Goal: Task Accomplishment & Management: Use online tool/utility

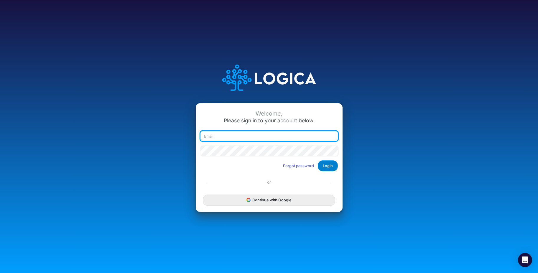
type input "daman@heritage-communities.com"
click at [327, 167] on button "Login" at bounding box center [328, 165] width 20 height 11
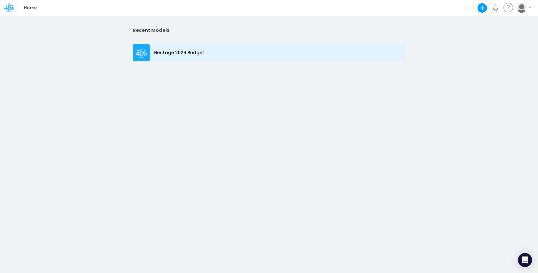
click at [185, 54] on p "Heritage 2026 Budget" at bounding box center [179, 53] width 50 height 7
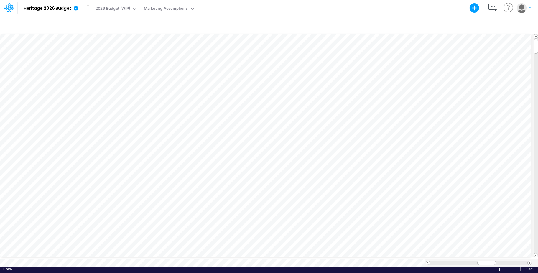
scroll to position [3, 0]
click at [530, 261] on span at bounding box center [530, 263] width 4 height 4
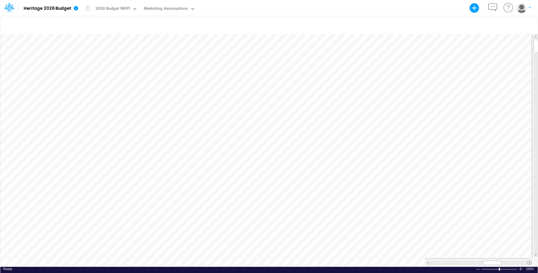
click at [530, 261] on span at bounding box center [530, 263] width 4 height 4
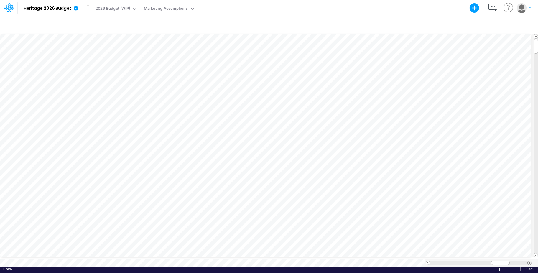
click at [530, 261] on span at bounding box center [530, 263] width 4 height 4
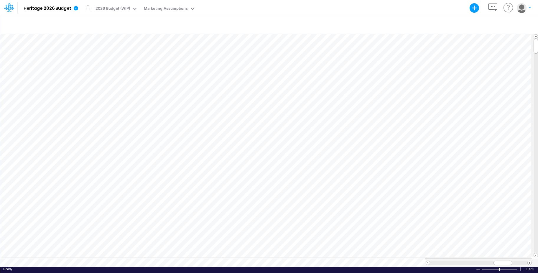
scroll to position [3, 0]
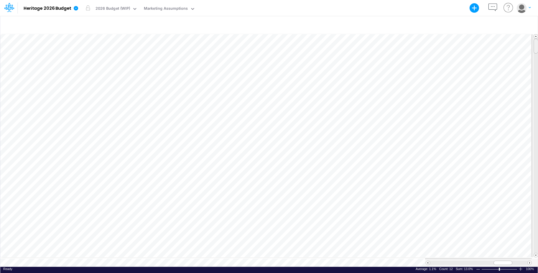
drag, startPoint x: 536, startPoint y: 162, endPoint x: 553, endPoint y: 46, distance: 116.5
click at [538, 46] on html "Model Heritage 2026 Budget Export Excel Scenario 2026 Budget (WIP) View Marketi…" at bounding box center [269, 136] width 538 height 273
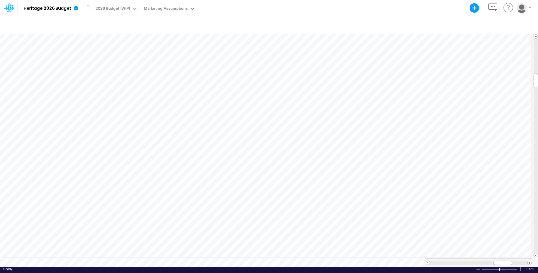
scroll to position [3, 0]
drag, startPoint x: 536, startPoint y: 235, endPoint x: 534, endPoint y: 46, distance: 188.4
click at [534, 46] on div at bounding box center [536, 46] width 4 height 15
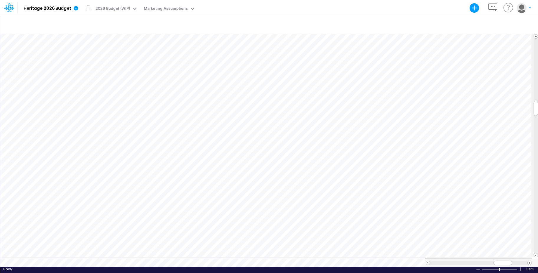
scroll to position [3, 0]
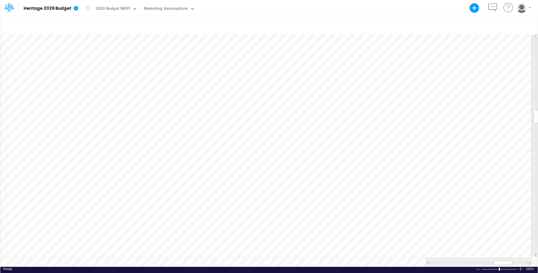
scroll to position [3, 0]
drag, startPoint x: 536, startPoint y: 195, endPoint x: 540, endPoint y: 42, distance: 153.3
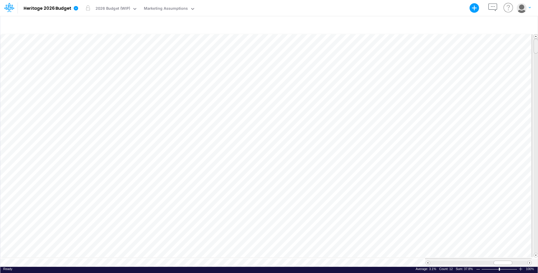
click at [538, 42] on html "Model Heritage 2026 Budget Export Excel Scenario 2026 Budget (WIP) View Marketi…" at bounding box center [269, 136] width 538 height 273
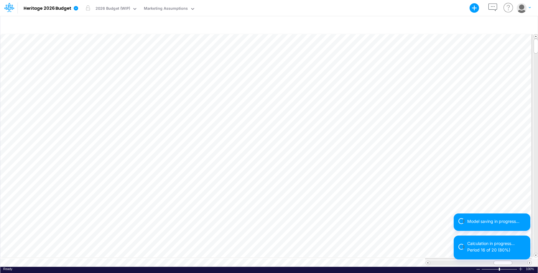
scroll to position [3, 0]
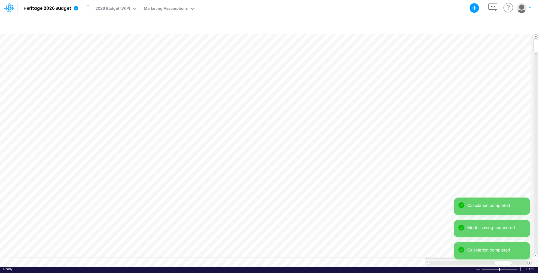
scroll to position [3, 0]
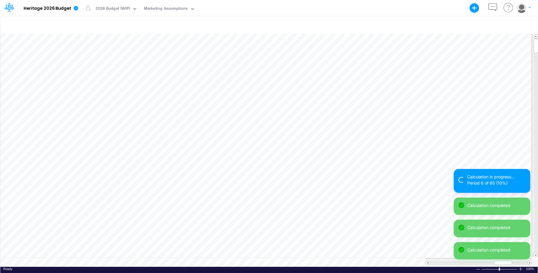
scroll to position [3, 0]
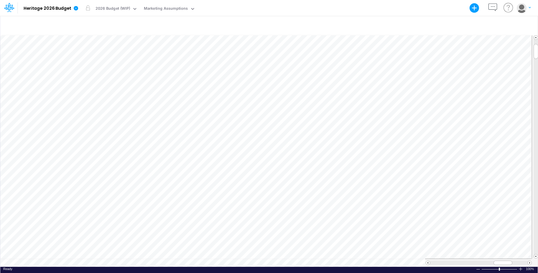
scroll to position [3, 0]
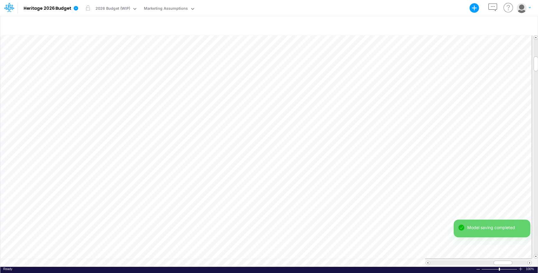
scroll to position [3, 0]
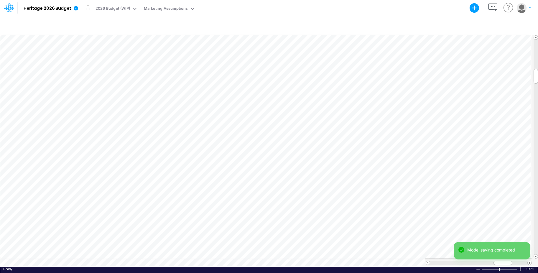
scroll to position [3, 0]
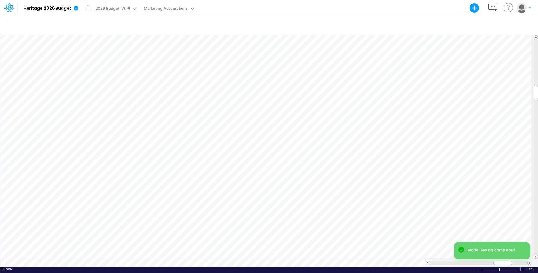
scroll to position [3, 0]
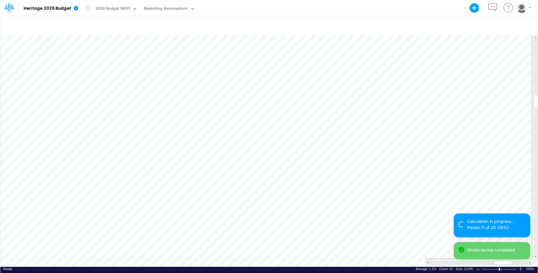
scroll to position [3, 0]
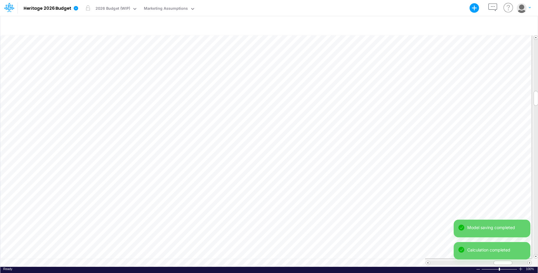
scroll to position [3, 0]
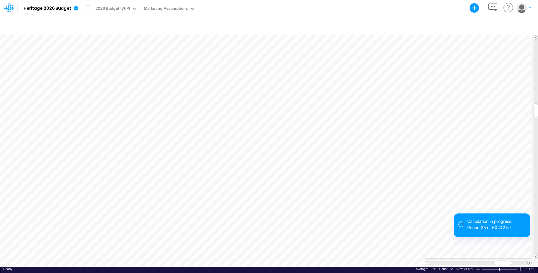
scroll to position [3, 0]
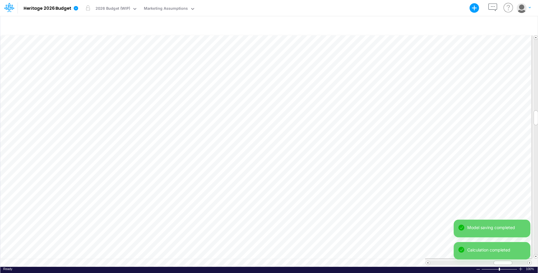
scroll to position [3, 0]
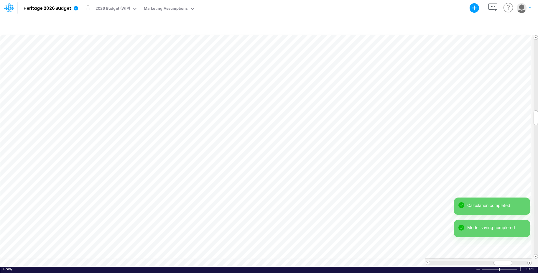
scroll to position [3, 0]
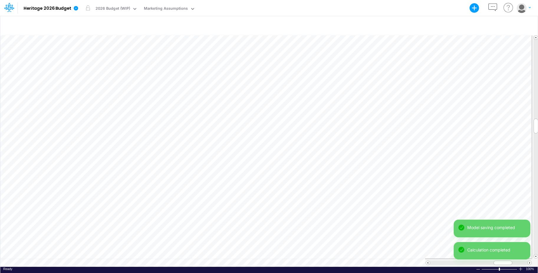
scroll to position [3, 0]
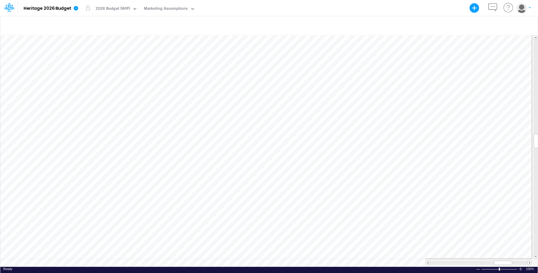
scroll to position [3, 0]
click at [530, 137] on tr at bounding box center [269, 146] width 538 height 226
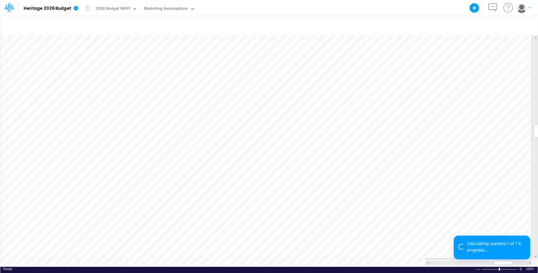
scroll to position [3, 0]
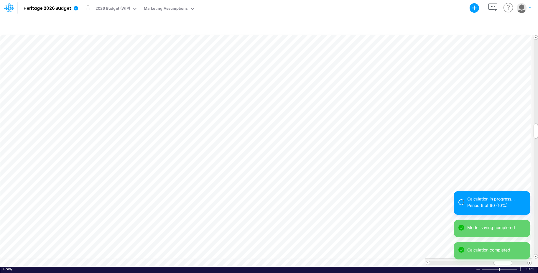
scroll to position [3, 0]
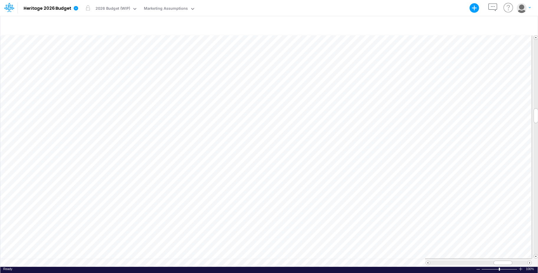
scroll to position [3, 0]
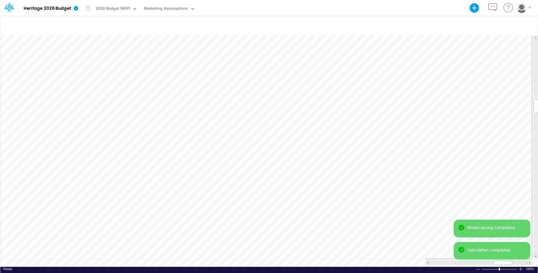
scroll to position [3, 0]
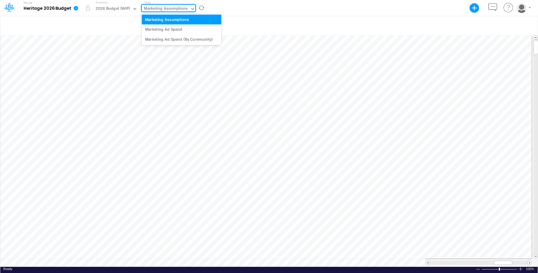
click at [152, 9] on div "Marketing Assumptions" at bounding box center [166, 9] width 44 height 7
click at [151, 28] on div "Marketing Ad Spend" at bounding box center [182, 29] width 80 height 10
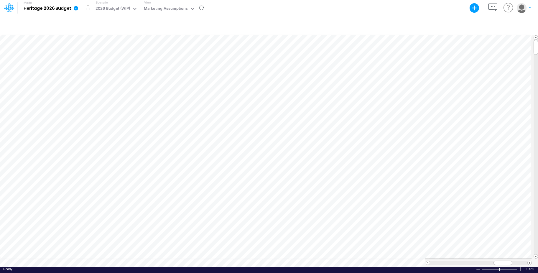
scroll to position [3, 0]
click at [208, 83] on div "Paste Cut Copy AutoFill 1.95% 2.10% 3.65% 3.61% 2.42% 2.42% 2.27% 2.27% 1.73% 1…" at bounding box center [268, 150] width 537 height 234
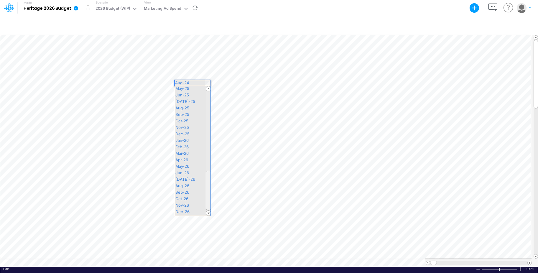
click at [213, 200] on div "Paste Cut Copy AutoFill 1.95% 2.10% 3.65% 3.61% 2.42% 2.42% 2.27% 2.27% 1.73% 1…" at bounding box center [268, 150] width 537 height 234
click at [193, 138] on span "Jan-26" at bounding box center [184, 140] width 19 height 5
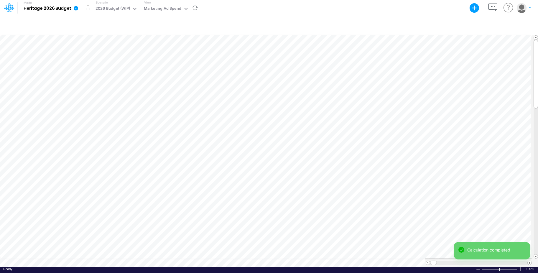
scroll to position [3, 0]
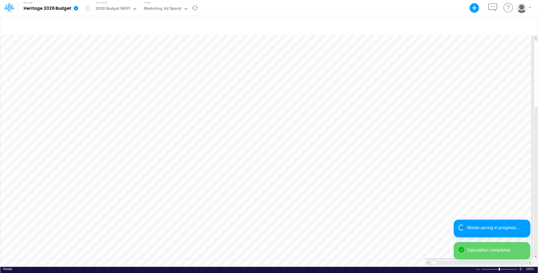
click at [241, 82] on div "Paste Cut Copy AutoFill 1.95% 2.10% 3.65% 3.61% 2.42% 2.42% 2.27% 2.27% 1.73% 1…" at bounding box center [268, 150] width 537 height 234
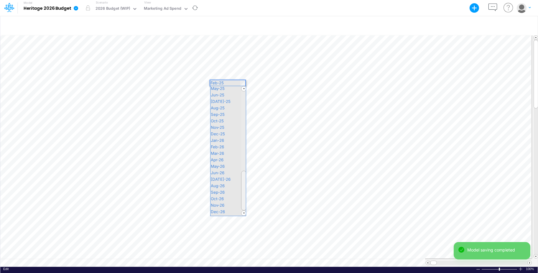
click at [252, 210] on div "Paste Cut Copy AutoFill 1.95% 2.10% 3.65% 3.61% 2.42% 2.42% 2.27% 2.27% 1.73% 1…" at bounding box center [268, 150] width 537 height 234
click at [229, 213] on div "Dec-26" at bounding box center [227, 212] width 35 height 6
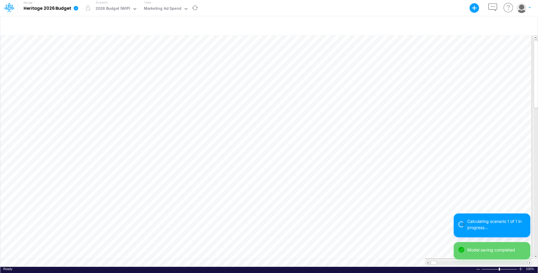
scroll to position [3, 0]
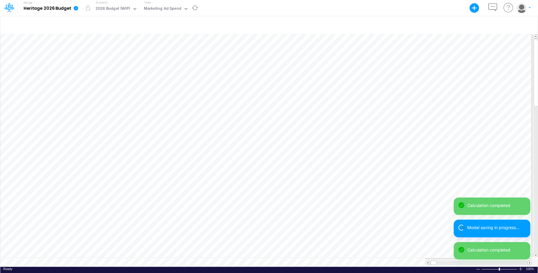
scroll to position [3, 0]
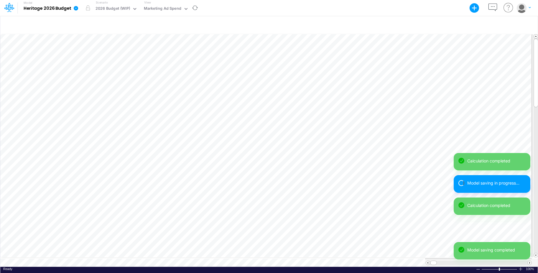
scroll to position [3, 0]
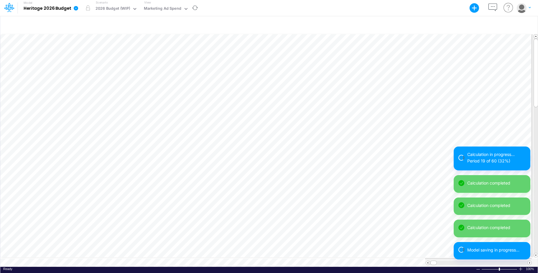
scroll to position [3, 0]
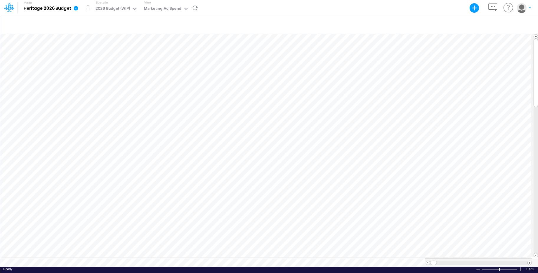
scroll to position [3, 0]
click at [208, 111] on div "Paste Cut Copy AutoFill Jan-26 Aug-24 Jan-22 Feb-22 Mar-22 Apr-22 May-22 Jun-22…" at bounding box center [268, 150] width 537 height 234
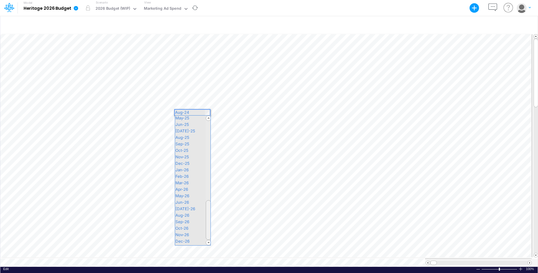
click at [218, 233] on div "Paste Cut Copy AutoFill Jan-26 Aug-24 Jan-22 Feb-22 Mar-22 Apr-22 May-22 Jun-22…" at bounding box center [268, 150] width 537 height 234
click at [189, 167] on span "Jan-26" at bounding box center [184, 169] width 19 height 5
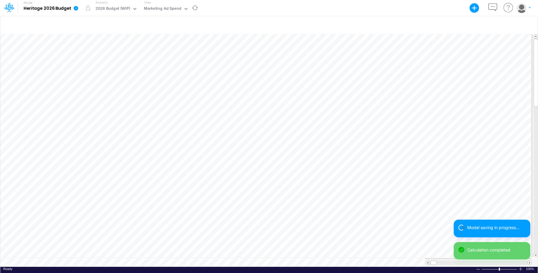
scroll to position [3, 0]
click at [207, 148] on div "Paste Cut Copy AutoFill Jan-26 Aug-24 Jan-22 Feb-22 Mar-22 Apr-22 May-22 Jun-22…" at bounding box center [268, 150] width 537 height 234
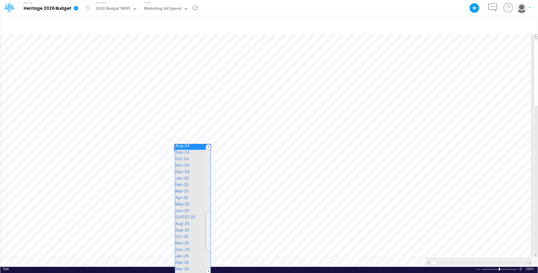
click at [214, 229] on div "Paste Cut Copy AutoFill Jan-26 Aug-24 Jan-22 Feb-22 Mar-22 Apr-22 May-22 Jun-22…" at bounding box center [268, 150] width 537 height 234
click at [183, 258] on div "Jan-26" at bounding box center [192, 257] width 35 height 6
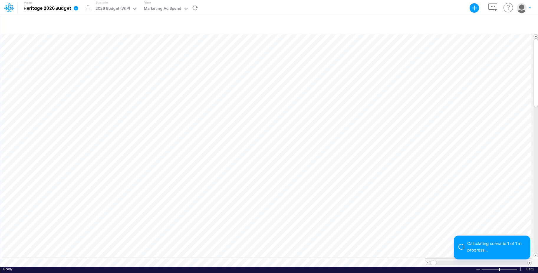
scroll to position [3, 0]
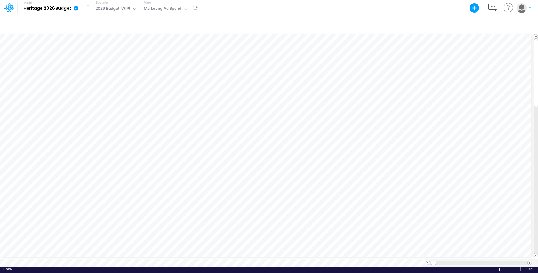
scroll to position [3, 0]
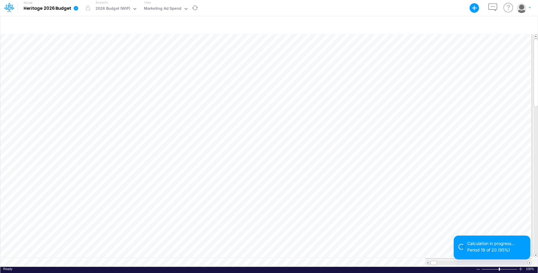
scroll to position [3, 0]
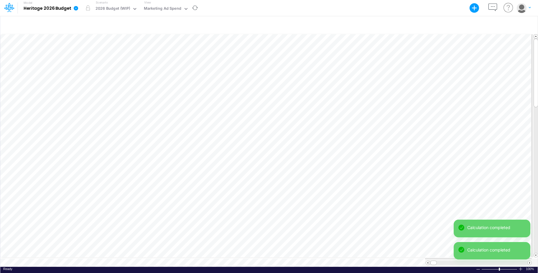
scroll to position [3, 0]
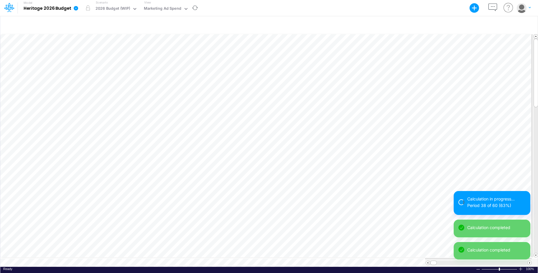
scroll to position [3, 0]
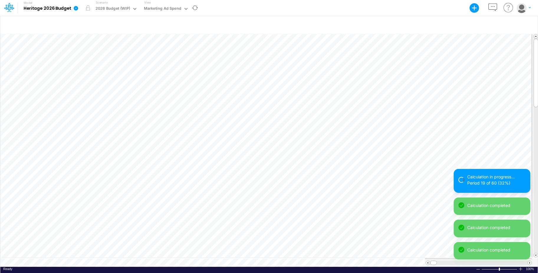
scroll to position [3, 0]
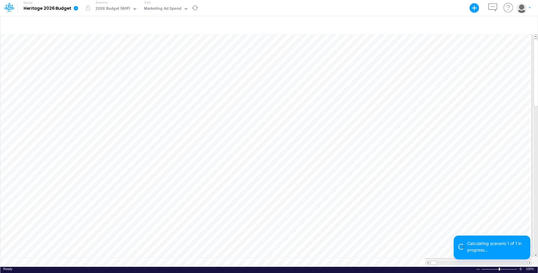
scroll to position [3, 0]
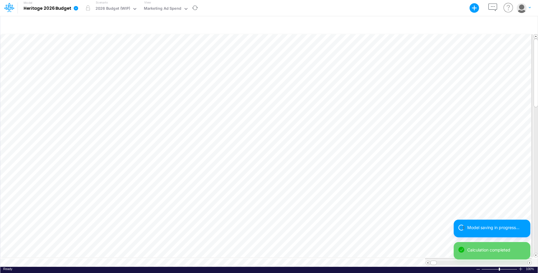
scroll to position [3, 0]
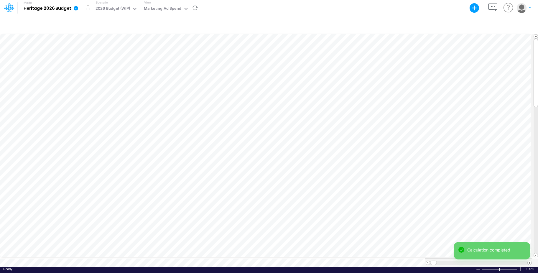
scroll to position [3, 0]
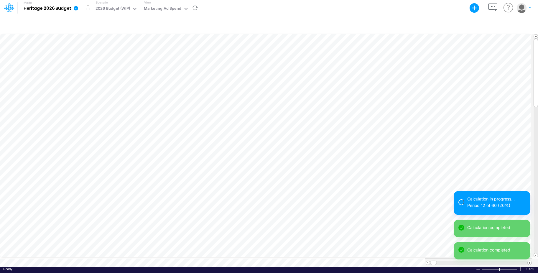
scroll to position [3, 0]
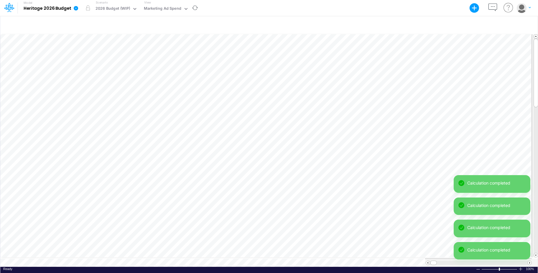
scroll to position [3, 0]
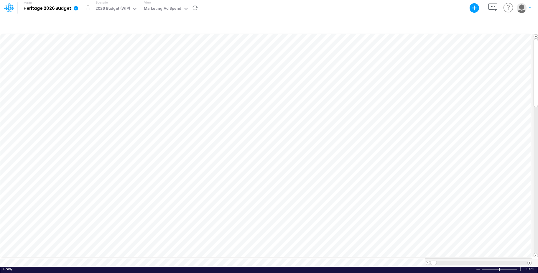
scroll to position [3, 0]
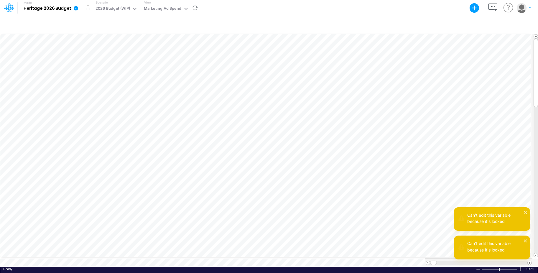
scroll to position [3, 0]
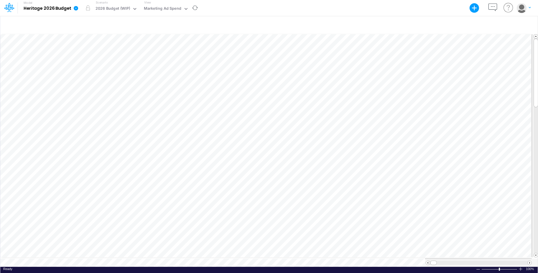
scroll to position [3, 0]
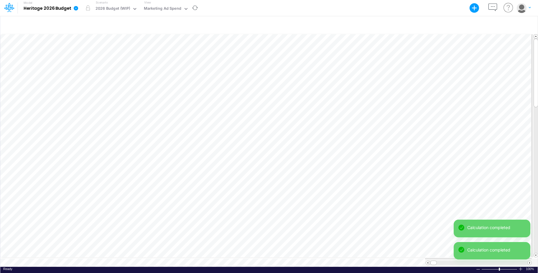
scroll to position [3, 0]
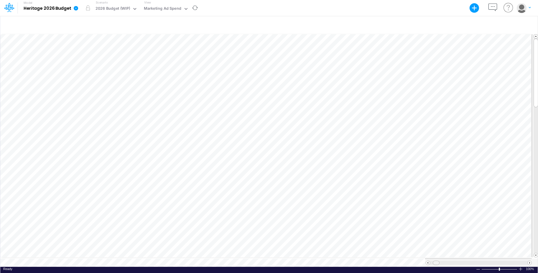
click at [438, 262] on div at bounding box center [478, 263] width 107 height 8
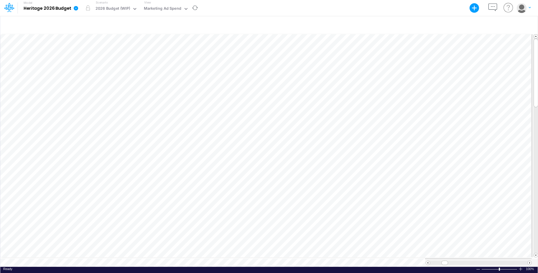
scroll to position [3, 0]
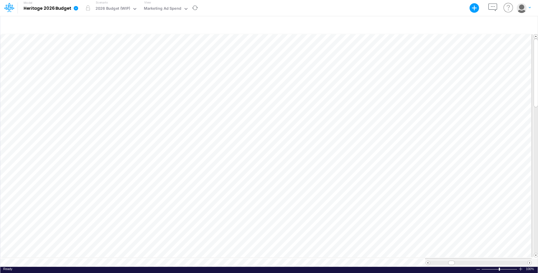
scroll to position [3, 0]
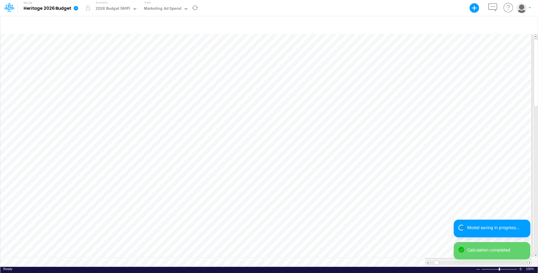
scroll to position [3, 0]
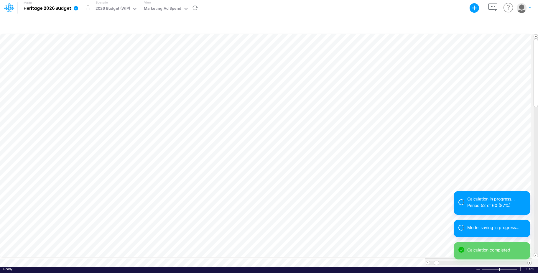
scroll to position [3, 0]
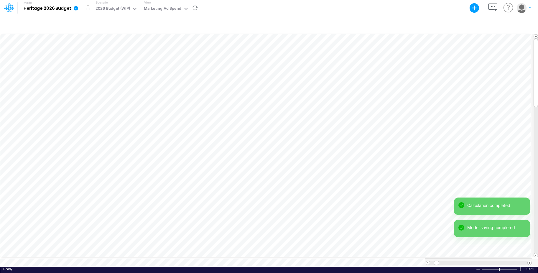
scroll to position [3, 0]
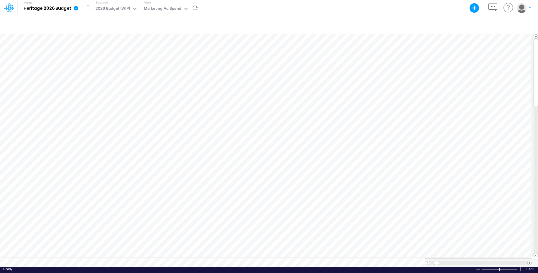
scroll to position [3, 0]
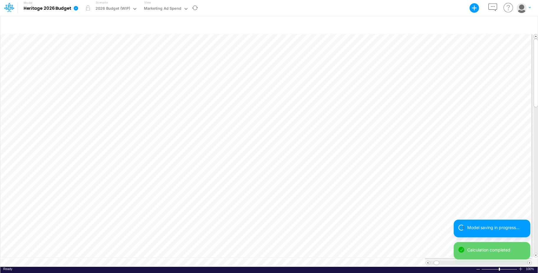
scroll to position [3, 0]
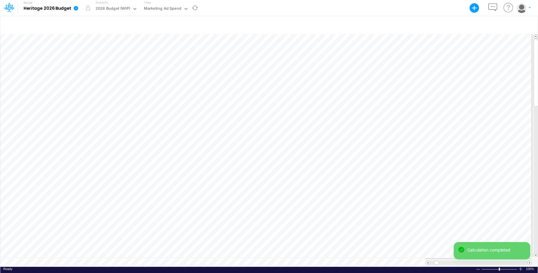
scroll to position [3, 0]
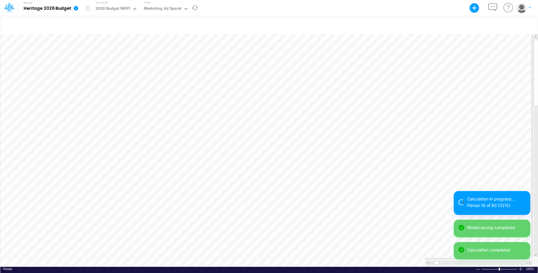
scroll to position [3, 0]
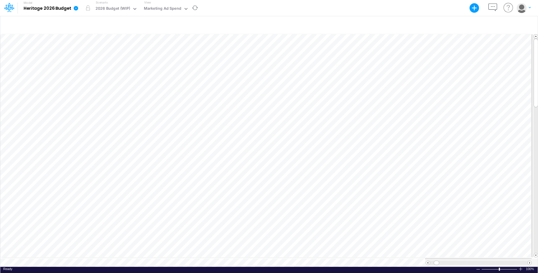
scroll to position [3, 0]
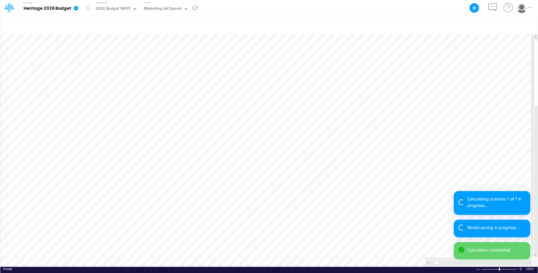
scroll to position [3, 0]
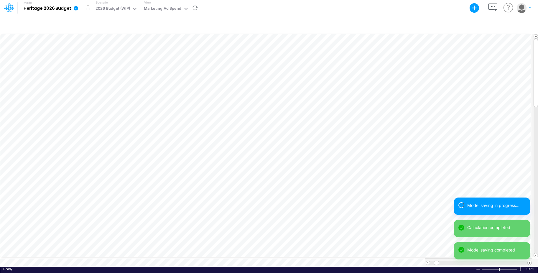
scroll to position [3, 0]
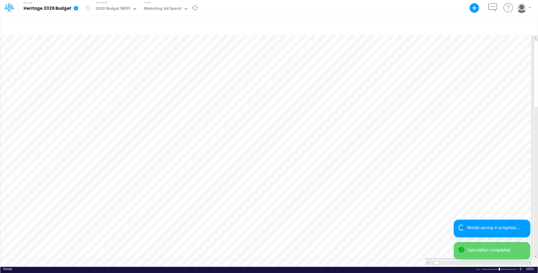
scroll to position [3, 0]
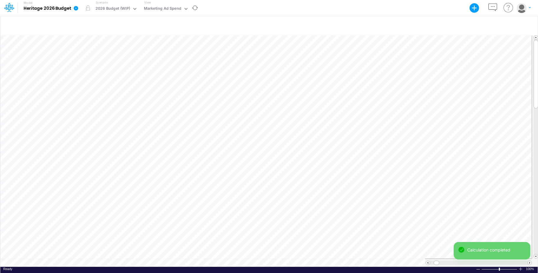
scroll to position [3, 0]
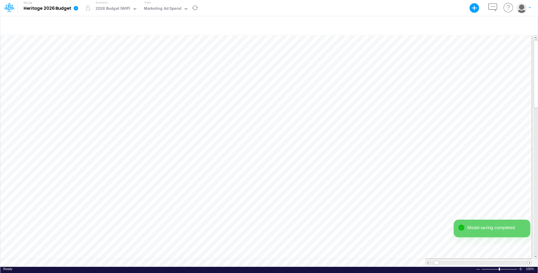
scroll to position [3, 0]
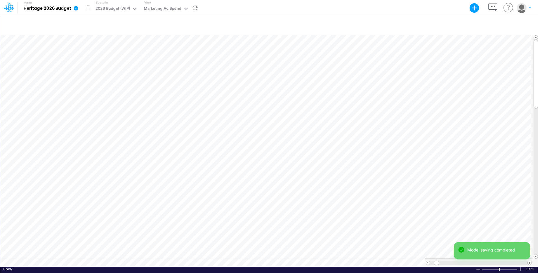
scroll to position [3, 0]
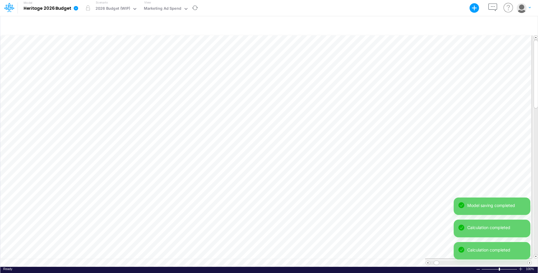
scroll to position [3, 0]
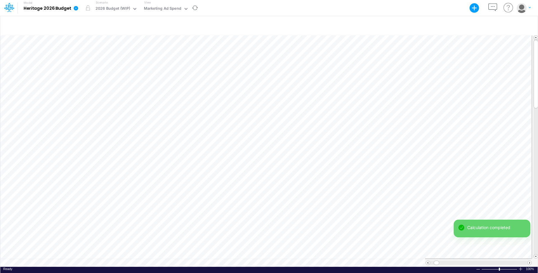
scroll to position [3, 0]
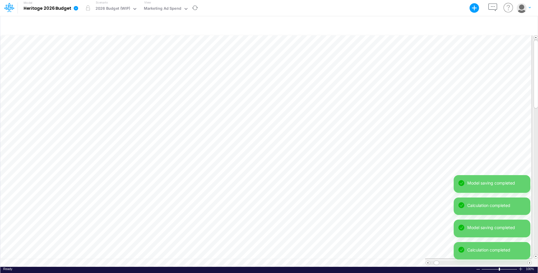
scroll to position [3, 0]
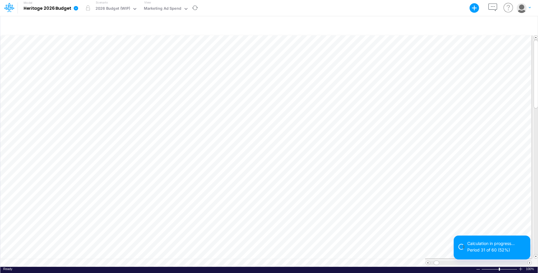
scroll to position [3, 0]
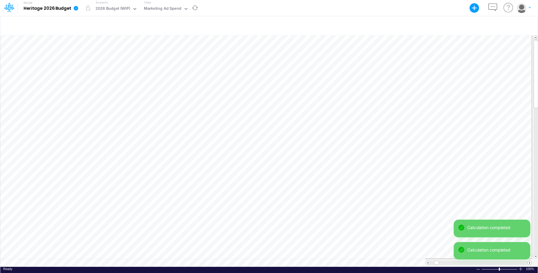
scroll to position [3, 0]
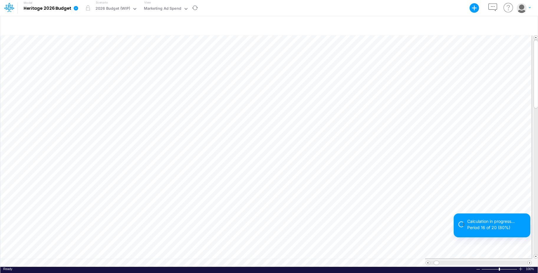
scroll to position [3, 0]
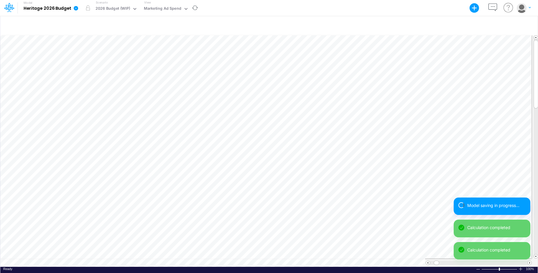
scroll to position [3, 0]
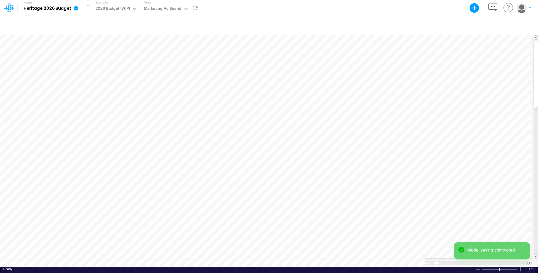
scroll to position [3, 0]
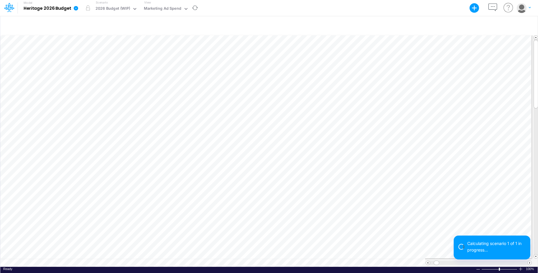
scroll to position [3, 0]
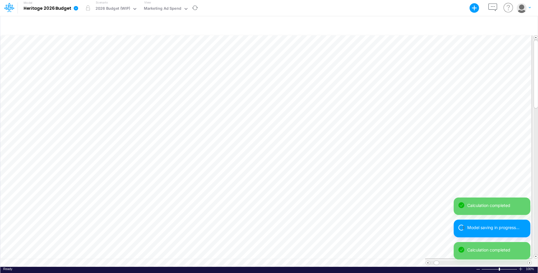
scroll to position [3, 0]
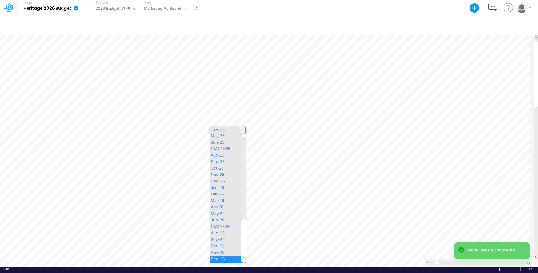
click at [243, 129] on div "Paste Cut Copy AutoFill Further Pricing Assistant Dec-26 Jan-22 Feb-22 Mar-22 A…" at bounding box center [268, 150] width 537 height 234
click at [222, 208] on span "Apr-26" at bounding box center [219, 207] width 18 height 5
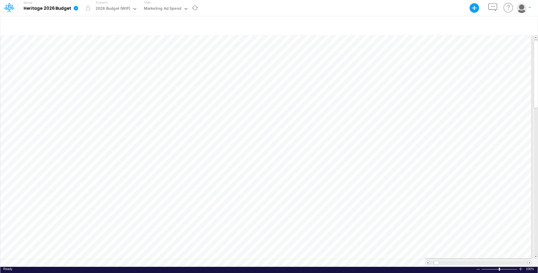
scroll to position [3, 0]
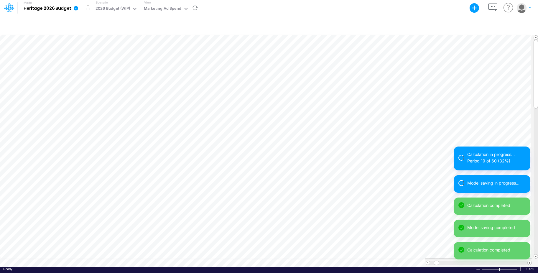
scroll to position [3, 0]
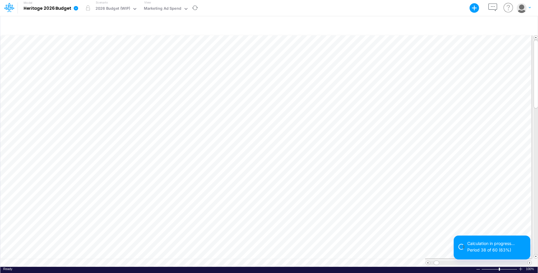
scroll to position [3, 0]
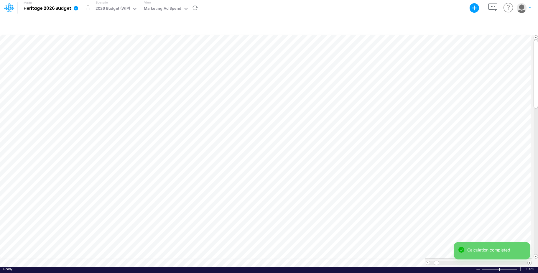
scroll to position [3, 0]
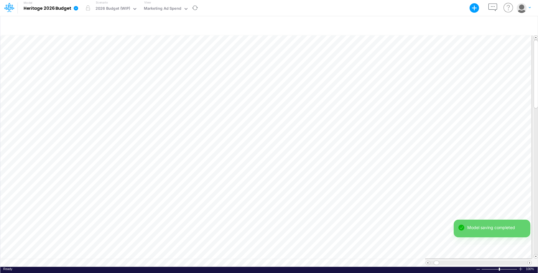
scroll to position [3, 0]
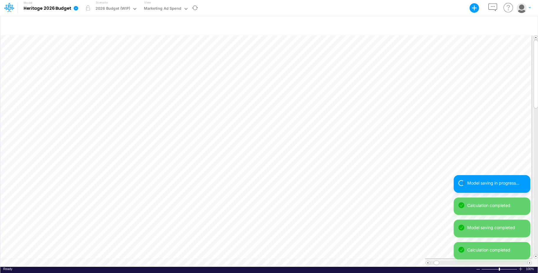
scroll to position [3, 0]
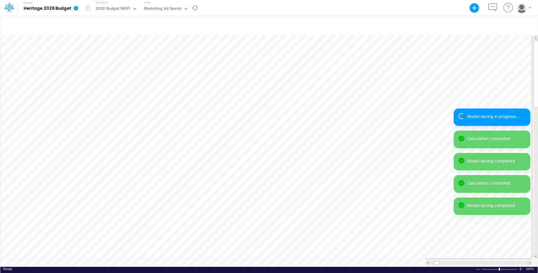
scroll to position [3, 0]
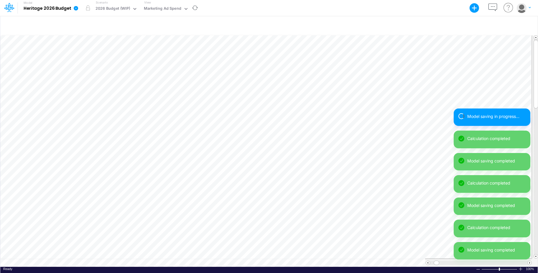
scroll to position [3, 0]
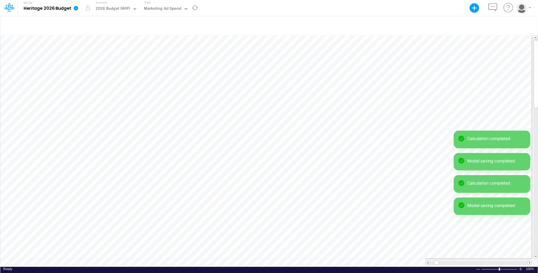
scroll to position [3, 0]
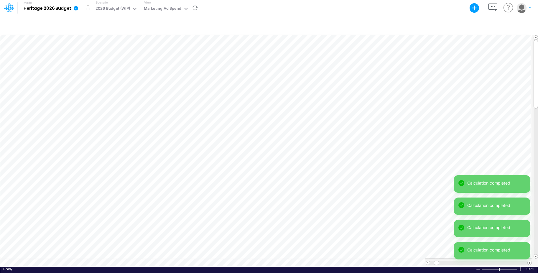
scroll to position [3, 0]
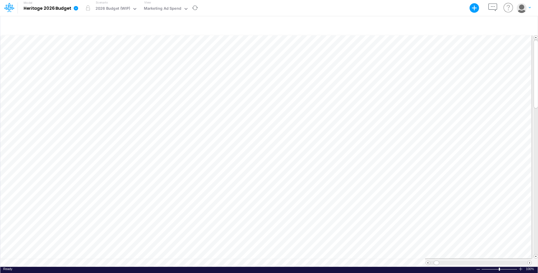
scroll to position [3, 0]
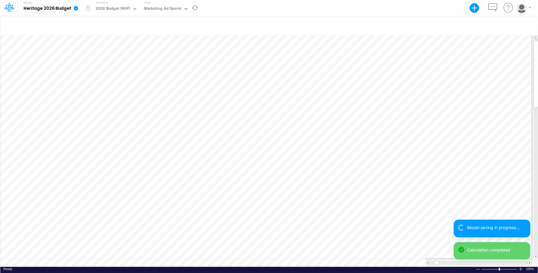
scroll to position [3, 0]
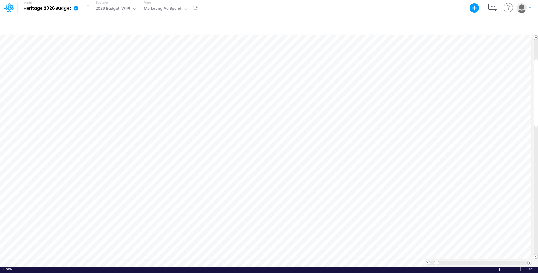
scroll to position [3, 0]
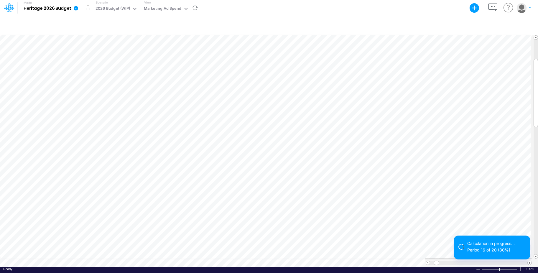
scroll to position [3, 0]
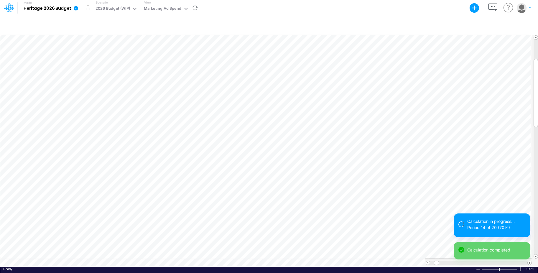
scroll to position [3, 0]
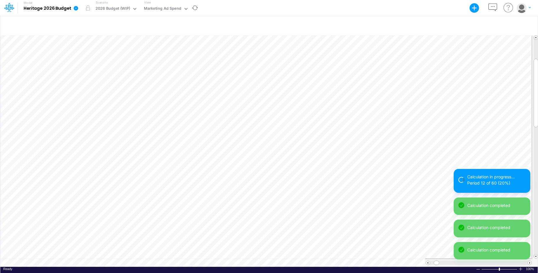
scroll to position [3, 0]
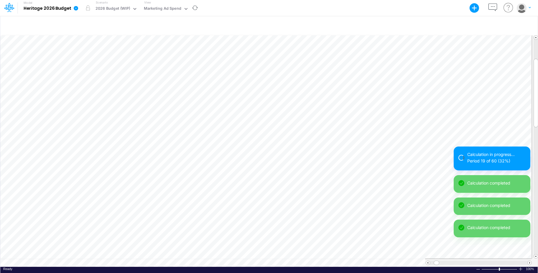
scroll to position [3, 0]
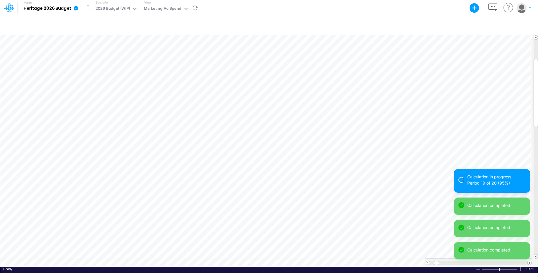
scroll to position [3, 0]
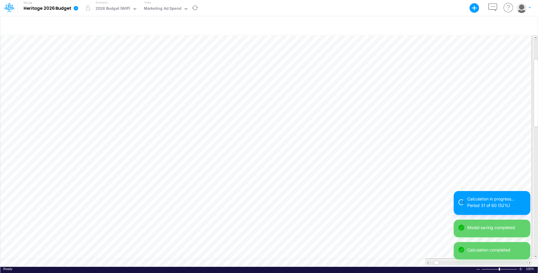
scroll to position [3, 0]
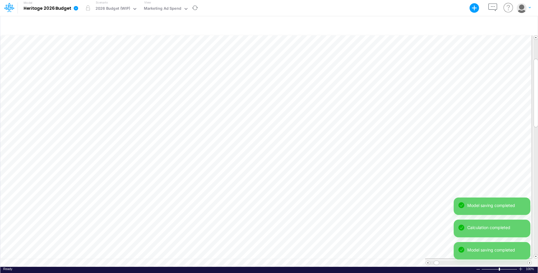
scroll to position [3, 0]
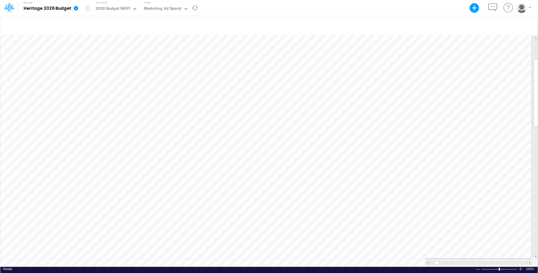
scroll to position [3, 0]
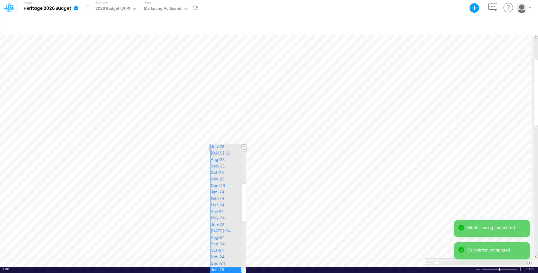
click at [242, 147] on div "Paste Cut Copy AutoFill Further Pricing Assistant Jan-25 Jan-22 Feb-22 Mar-22 A…" at bounding box center [268, 150] width 537 height 234
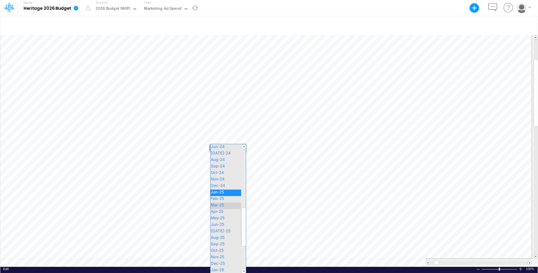
click at [220, 206] on span "Mar-25" at bounding box center [219, 205] width 19 height 5
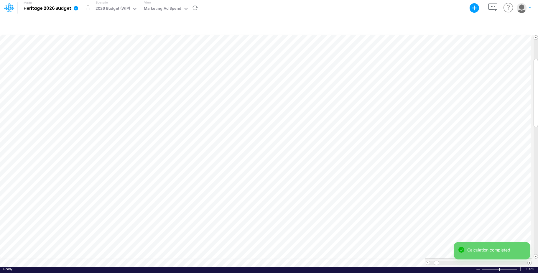
scroll to position [3, 0]
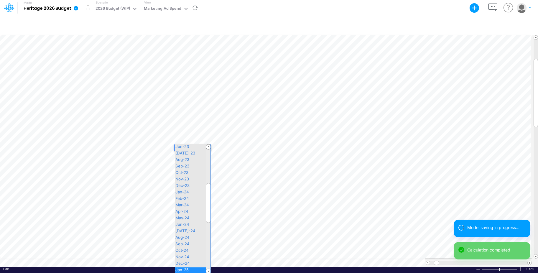
click at [207, 146] on div "Paste Cut Copy AutoFill Further Pricing Assistant Jan-25 Jan-22 Feb-22 Mar-22 A…" at bounding box center [268, 150] width 537 height 234
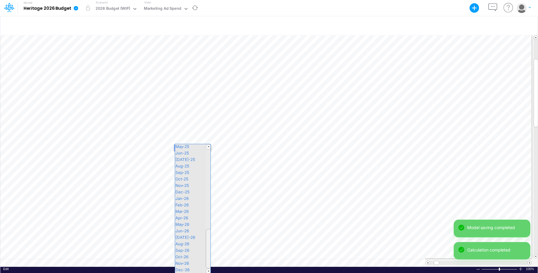
click at [212, 244] on div "Paste Cut Copy AutoFill Further Pricing Assistant Jan-25 Jan-22 Feb-22 Mar-22 A…" at bounding box center [268, 150] width 537 height 234
click at [199, 196] on div "Jan-26" at bounding box center [192, 199] width 35 height 6
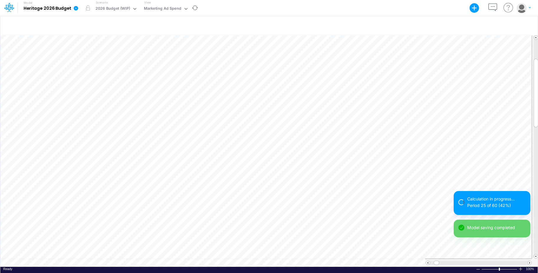
scroll to position [3, 0]
click at [243, 147] on div "Paste Cut Copy AutoFill Further Pricing Assistant Mar-25 Jan-22 Feb-22 Mar-22 A…" at bounding box center [268, 150] width 537 height 234
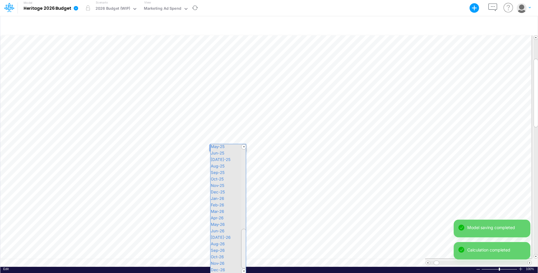
click at [249, 256] on div "Paste Cut Copy AutoFill Further Pricing Assistant Mar-25 Jan-22 Feb-22 Mar-22 A…" at bounding box center [268, 150] width 537 height 234
click at [224, 209] on span "Mar-26" at bounding box center [219, 211] width 19 height 5
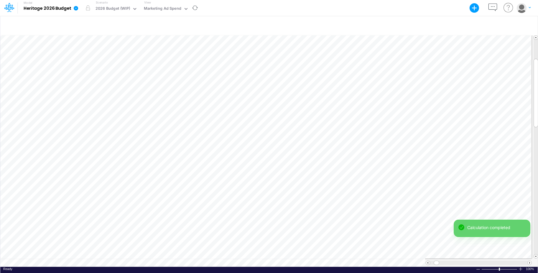
scroll to position [3, 0]
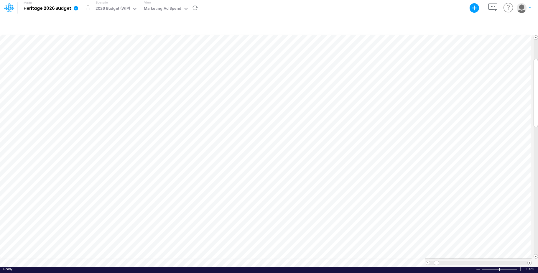
scroll to position [3, 0]
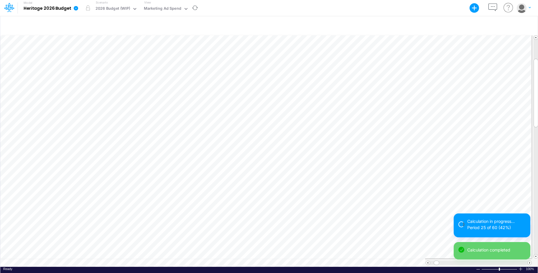
scroll to position [3, 0]
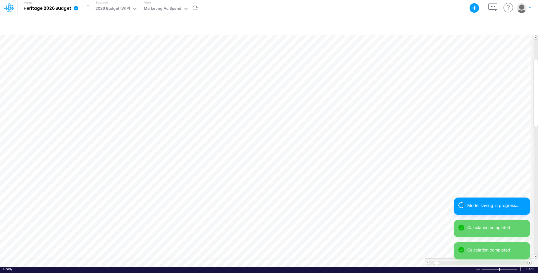
scroll to position [3, 0]
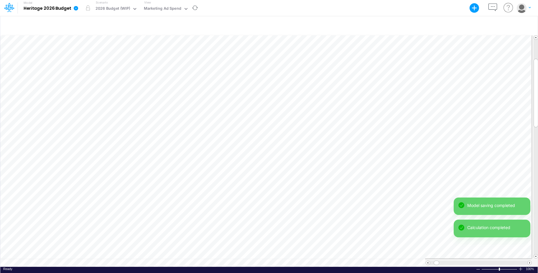
scroll to position [3, 0]
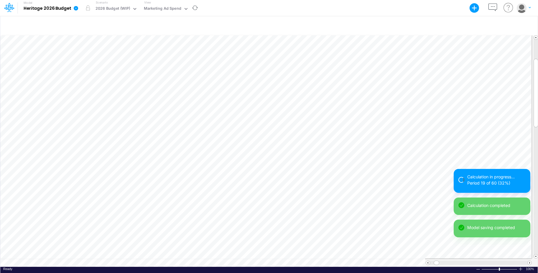
scroll to position [3, 0]
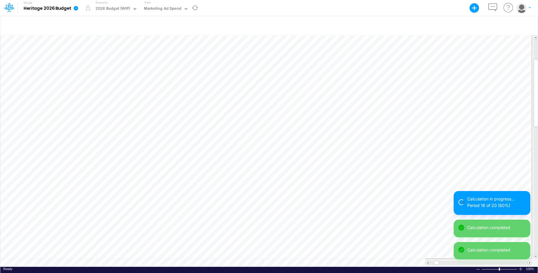
scroll to position [3, 0]
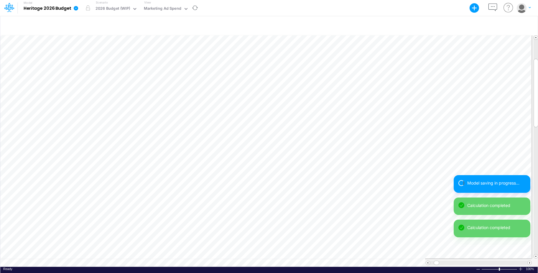
scroll to position [3, 0]
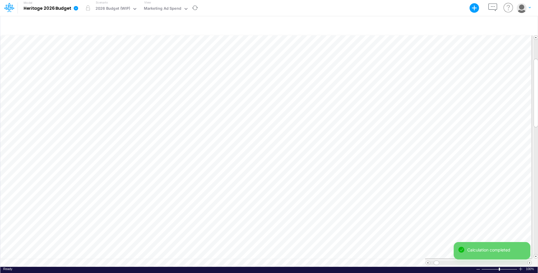
scroll to position [3, 0]
click at [207, 154] on div "Paste Cut Copy AutoFill Further Pricing Assistant Jan-22 Jan-22 Feb-22 Mar-22 A…" at bounding box center [268, 150] width 537 height 234
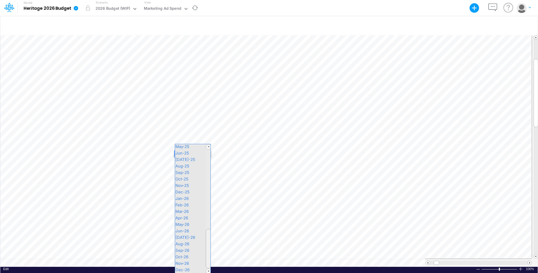
click at [220, 261] on div "Paste Cut Copy AutoFill Further Pricing Assistant Jan-22 Jan-22 Feb-22 Mar-22 A…" at bounding box center [268, 150] width 537 height 234
click at [203, 200] on div "Jan-26" at bounding box center [192, 199] width 35 height 6
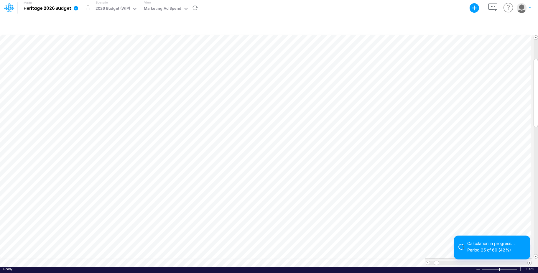
scroll to position [3, 0]
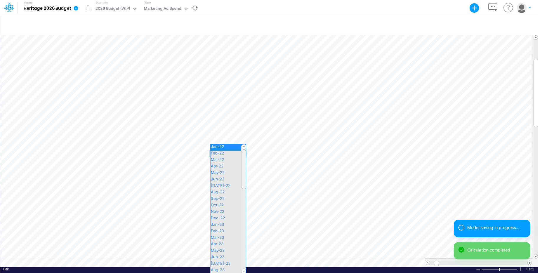
click at [242, 153] on div "Paste Cut Copy AutoFill Further Pricing Assistant Jan-22 Jan-22 Feb-22 Mar-22 A…" at bounding box center [268, 150] width 537 height 234
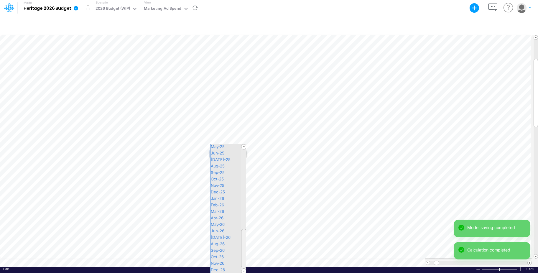
drag, startPoint x: 242, startPoint y: 153, endPoint x: 250, endPoint y: 265, distance: 111.7
click at [250, 265] on div "Paste Cut Copy AutoFill Further Pricing Assistant Jan-22 Jan-22 Feb-22 Mar-22 A…" at bounding box center [268, 150] width 537 height 234
click at [229, 267] on div "Jan-22 Feb-22 Mar-22 Apr-22 May-22 Jun-22 [DATE]-22 Aug-22 Sep-22 Oct-22 Nov-22…" at bounding box center [227, 79] width 35 height 389
click at [229, 267] on span "Dec-26" at bounding box center [220, 269] width 20 height 5
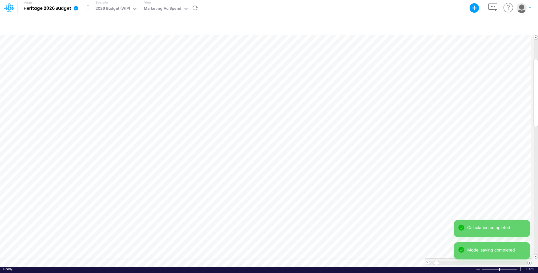
scroll to position [3, 0]
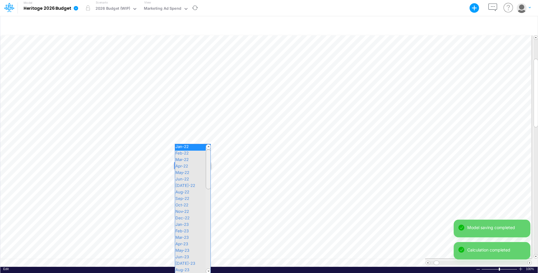
click at [207, 166] on div "Paste Cut Copy AutoFill Further Pricing Assistant Jan-22 Jan-22 Feb-22 Mar-22 A…" at bounding box center [268, 150] width 537 height 234
click at [180, 154] on span "Feb-22" at bounding box center [184, 153] width 19 height 5
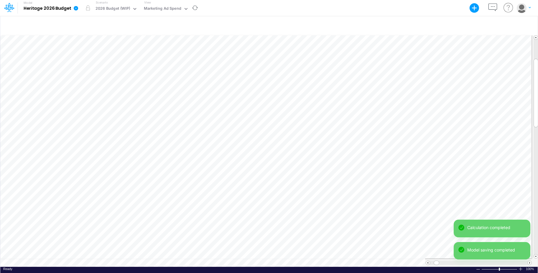
scroll to position [3, 0]
click at [208, 166] on div "Paste Cut Copy AutoFill Further Pricing Assistant 1" at bounding box center [268, 150] width 537 height 234
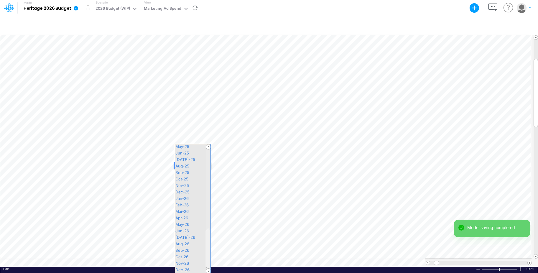
drag, startPoint x: 180, startPoint y: 154, endPoint x: 219, endPoint y: 266, distance: 118.6
click at [220, 266] on div "Paste Cut Copy AutoFill Further Pricing Assistant Feb-22 Jan-22 Feb-22 Mar-22 A…" at bounding box center [268, 150] width 537 height 234
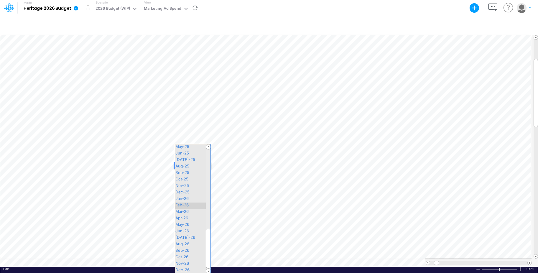
click at [186, 206] on span "Feb-26" at bounding box center [184, 205] width 19 height 5
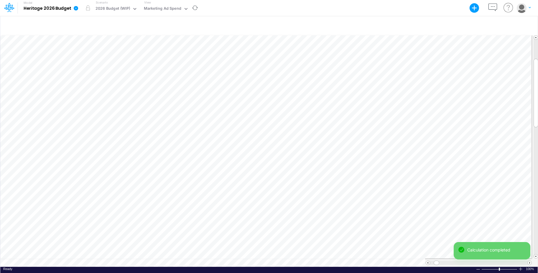
scroll to position [3, 0]
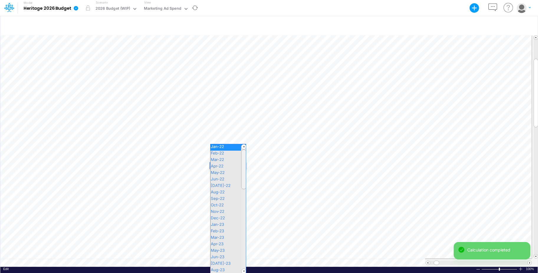
click at [243, 164] on div "Paste Cut Copy AutoFill Further Pricing Assistant Jan-22 Jan-22 Feb-22 Mar-22 A…" at bounding box center [268, 150] width 537 height 234
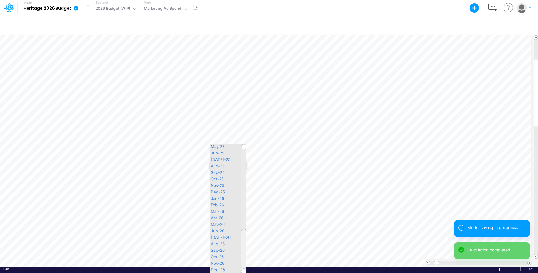
drag, startPoint x: 186, startPoint y: 206, endPoint x: 242, endPoint y: 269, distance: 83.5
click at [251, 265] on div "Paste Cut Copy AutoFill Further Pricing Assistant Jan-22 Jan-22 Feb-22 Mar-22 A…" at bounding box center [268, 150] width 537 height 234
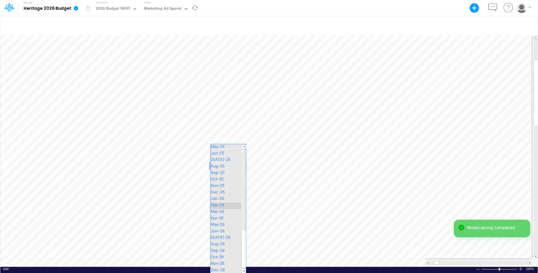
click at [233, 204] on div "Jan-22 Feb-22 Mar-22 Apr-22 May-22 Jun-22 [DATE]-22 Aug-22 Sep-22 Oct-22 Nov-22…" at bounding box center [227, 79] width 35 height 389
click at [233, 204] on div "Feb-26" at bounding box center [227, 206] width 35 height 6
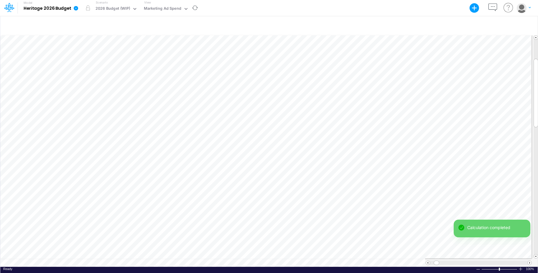
scroll to position [3, 0]
click at [205, 173] on div "Paste Cut Copy AutoFill Further Pricing Assistant Jan-22 Jan-22 Feb-22 Mar-22 A…" at bounding box center [268, 150] width 537 height 234
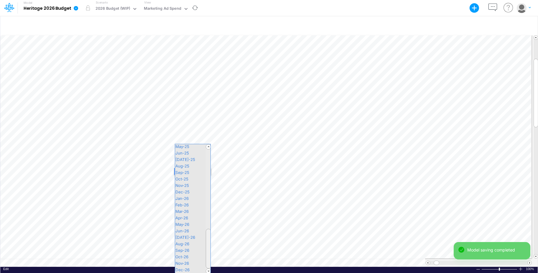
drag, startPoint x: 209, startPoint y: 175, endPoint x: 219, endPoint y: 276, distance: 101.6
click at [219, 273] on html "Model Heritage 2026 Budget Export Excel Scenario 2026 Budget (WIP) View Marketi…" at bounding box center [269, 136] width 538 height 273
click at [193, 213] on div "Mar-26" at bounding box center [192, 212] width 35 height 6
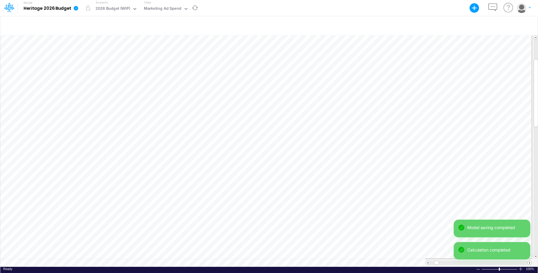
scroll to position [3, 0]
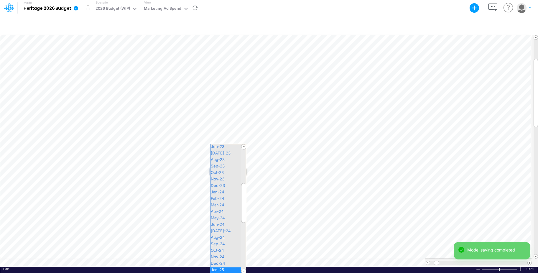
click at [244, 170] on div "Paste Cut Copy AutoFill Further Pricing Assistant Jan-25 Jan-22 Feb-22 Mar-22 A…" at bounding box center [268, 150] width 537 height 234
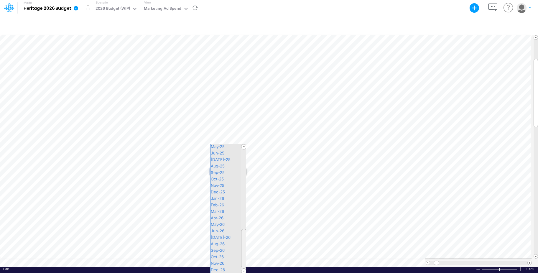
drag, startPoint x: 243, startPoint y: 195, endPoint x: 233, endPoint y: 272, distance: 78.1
click at [258, 267] on div "Paste Cut Copy AutoFill Further Pricing Assistant Jan-25 Jan-22 Feb-22 Mar-22 A…" at bounding box center [268, 150] width 537 height 234
click at [226, 217] on span "Apr-26" at bounding box center [219, 217] width 18 height 5
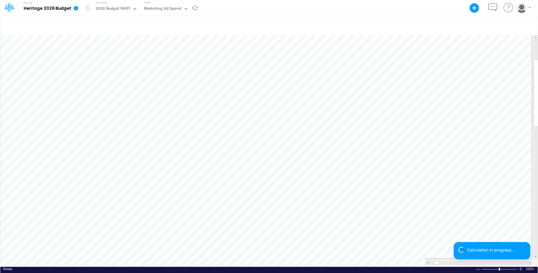
scroll to position [3, 0]
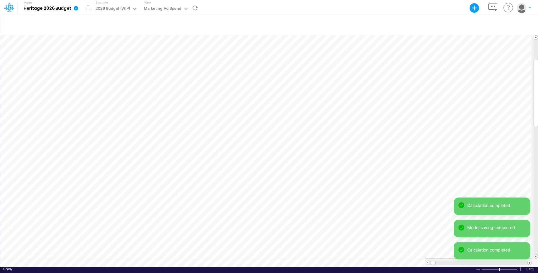
scroll to position [3, 0]
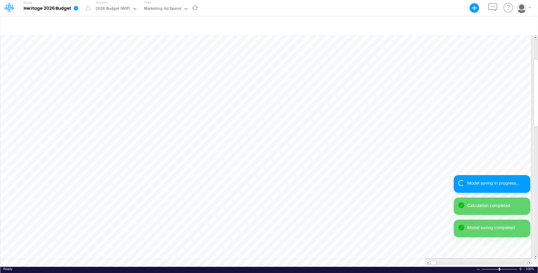
scroll to position [3, 0]
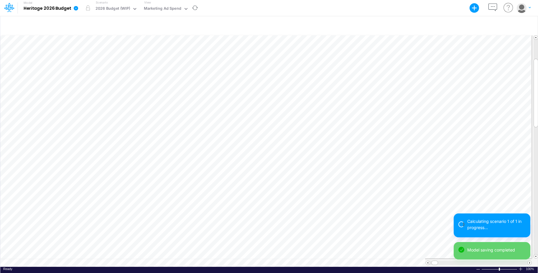
scroll to position [3, 0]
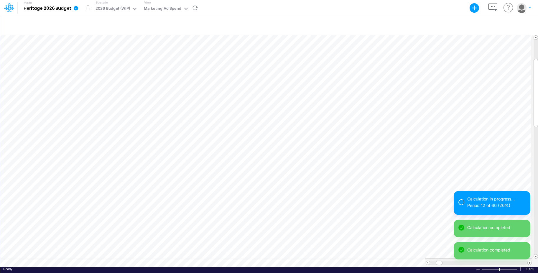
scroll to position [3, 0]
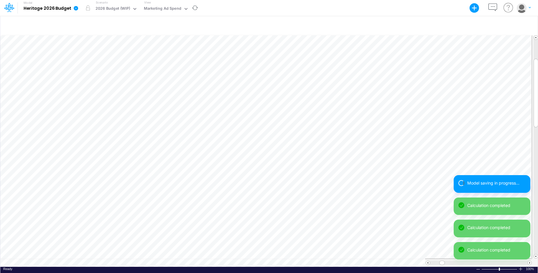
scroll to position [3, 0]
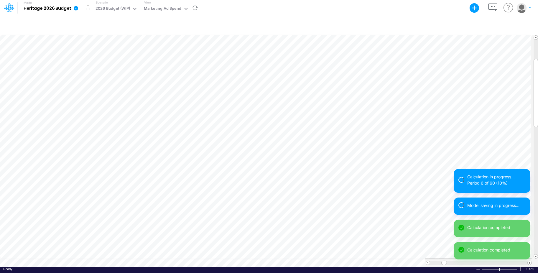
scroll to position [3, 0]
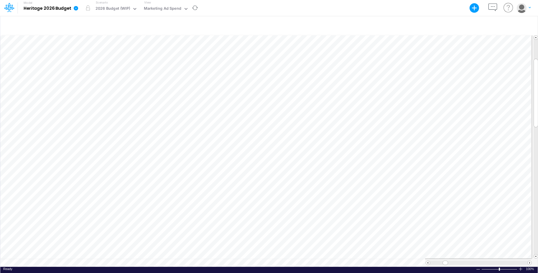
scroll to position [3, 0]
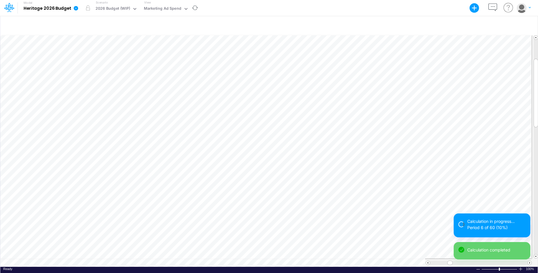
scroll to position [3, 0]
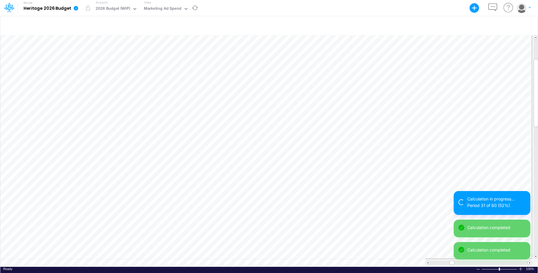
scroll to position [3, 0]
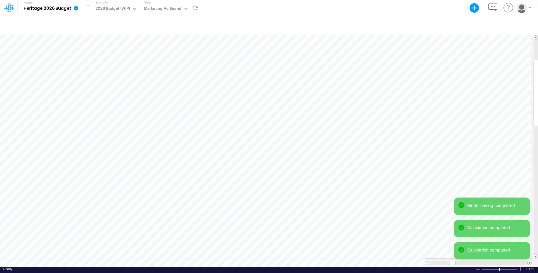
scroll to position [3, 0]
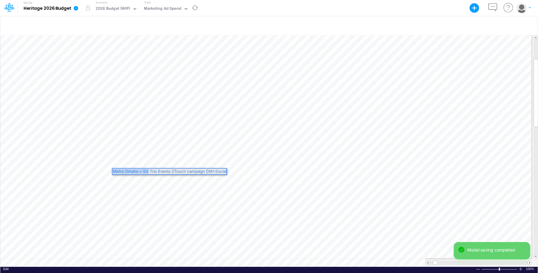
click at [106, 174] on div "Paste Cut Copy AutoFill Further Pricing Assistant Metro Omaha + SG Trio Events …" at bounding box center [268, 150] width 537 height 234
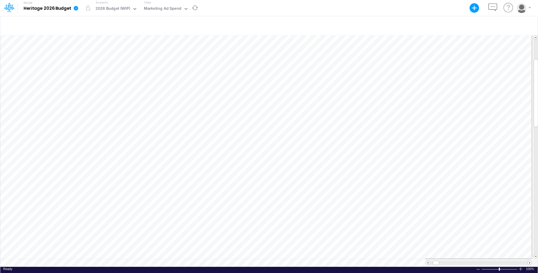
scroll to position [3, 0]
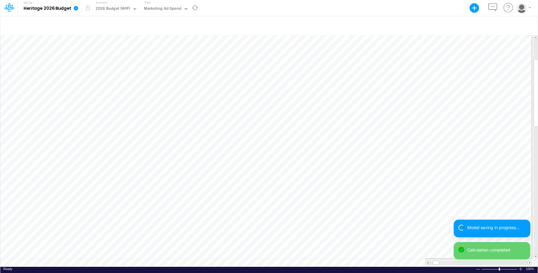
scroll to position [3, 0]
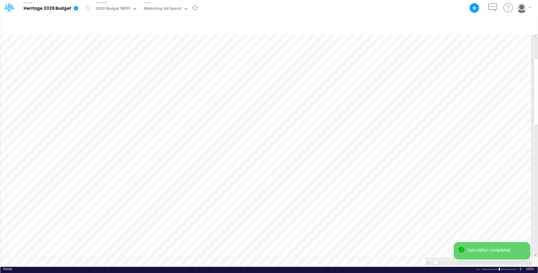
scroll to position [3, 0]
click at [206, 177] on div "Paste Cut Copy AutoFill Trio Events 2Touch campaign DM+Social [DATE]-25 Jan-22 …" at bounding box center [268, 150] width 537 height 234
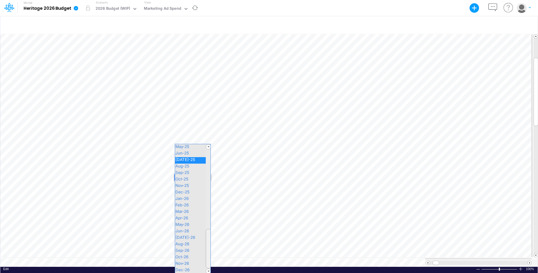
drag, startPoint x: 210, startPoint y: 198, endPoint x: 205, endPoint y: 262, distance: 63.5
click at [208, 273] on html "Model Heritage 2026 Budget Export Excel Scenario 2026 Budget (WIP) View Marketi…" at bounding box center [269, 136] width 538 height 273
click at [190, 222] on span "May-26" at bounding box center [184, 224] width 19 height 5
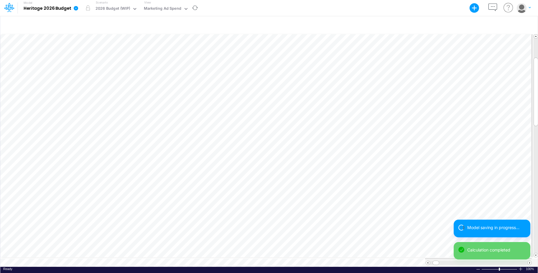
click at [242, 177] on div "Paste Cut Copy AutoFill Trio Events 2Touch campaign DM+Social [DATE]-25 Jan-22 …" at bounding box center [268, 150] width 537 height 234
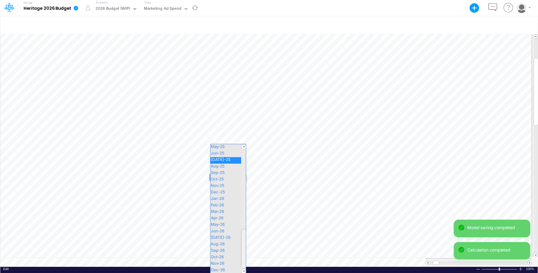
drag, startPoint x: 246, startPoint y: 207, endPoint x: 232, endPoint y: 247, distance: 42.6
click at [243, 266] on div at bounding box center [243, 249] width 5 height 40
click at [226, 230] on span "Jun-26" at bounding box center [219, 230] width 19 height 5
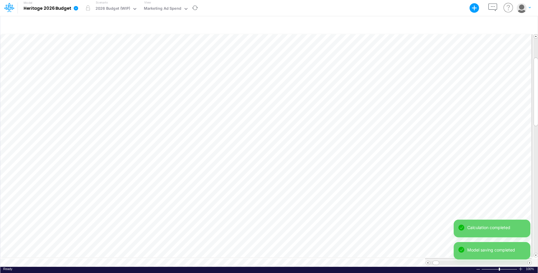
scroll to position [3, 0]
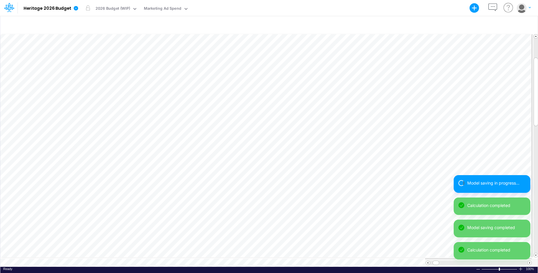
scroll to position [3, 0]
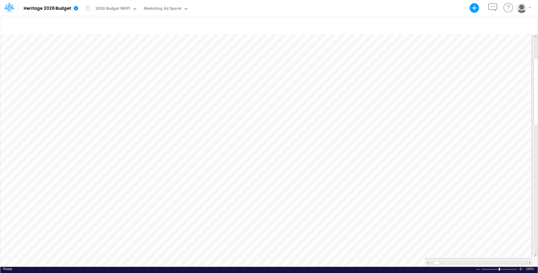
scroll to position [3, 0]
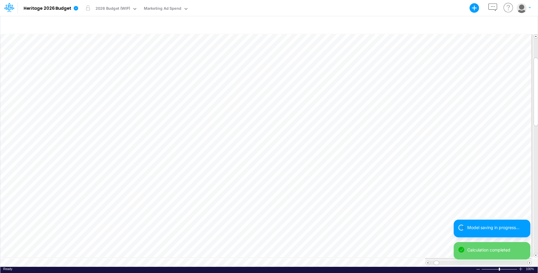
scroll to position [3, 0]
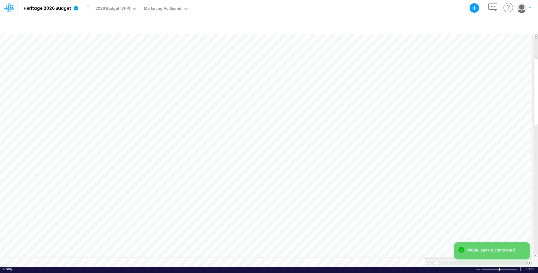
scroll to position [3, 0]
click at [74, 6] on div "Trio Events 2Touch campaign DM+Social" at bounding box center [37, 3] width 74 height 6
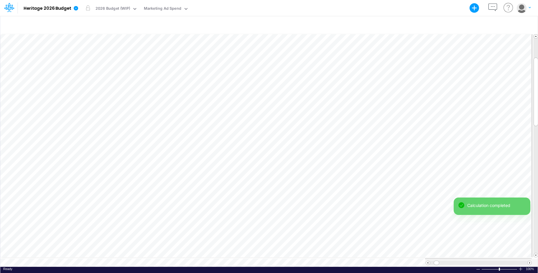
scroll to position [3, 0]
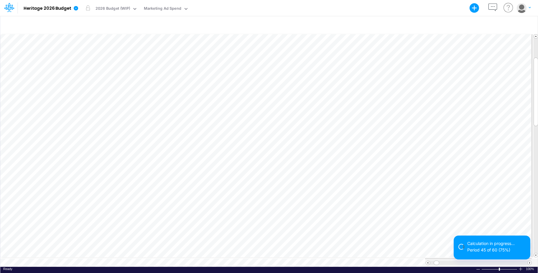
scroll to position [3, 0]
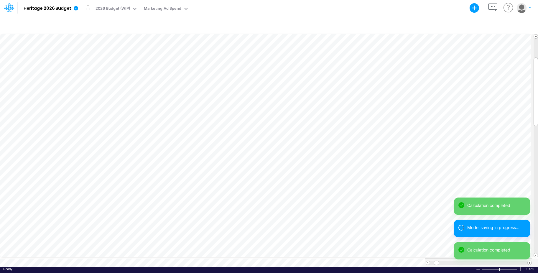
scroll to position [3, 0]
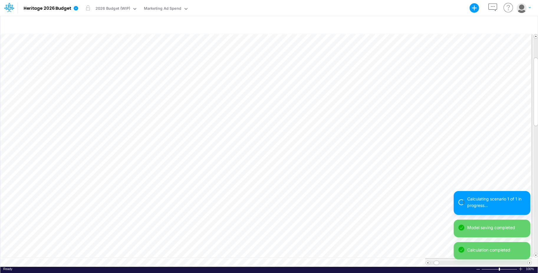
scroll to position [3, 0]
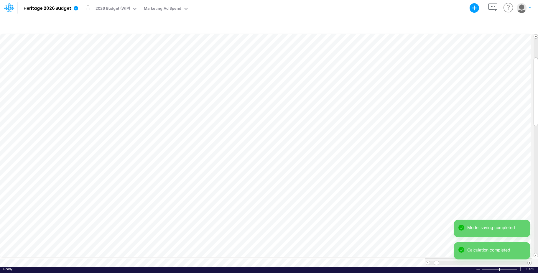
scroll to position [3, 0]
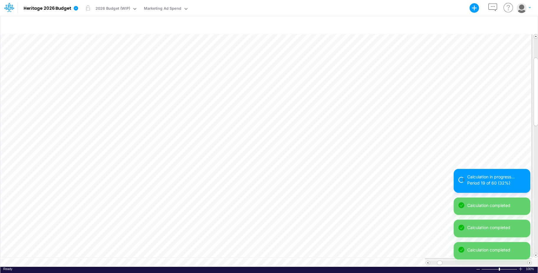
scroll to position [3, 0]
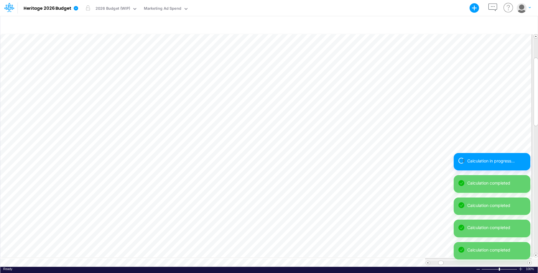
scroll to position [3, 0]
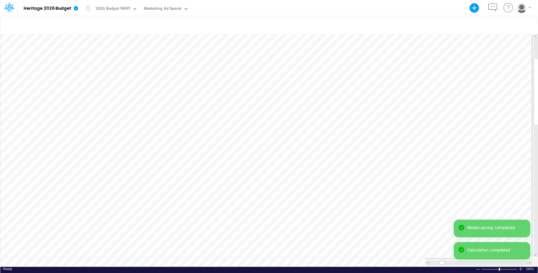
scroll to position [3, 0]
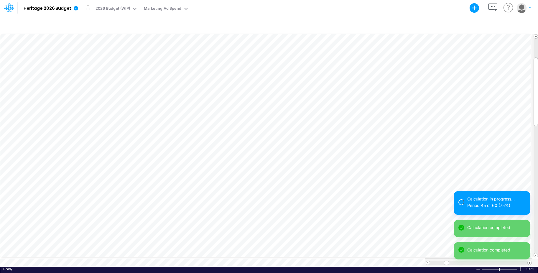
scroll to position [3, 0]
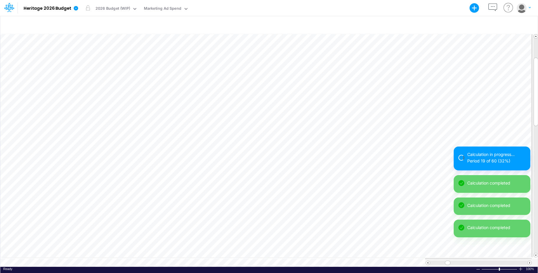
scroll to position [3, 0]
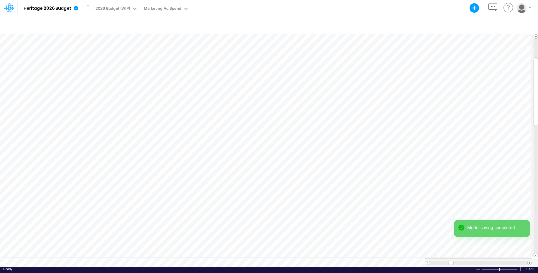
scroll to position [3, 0]
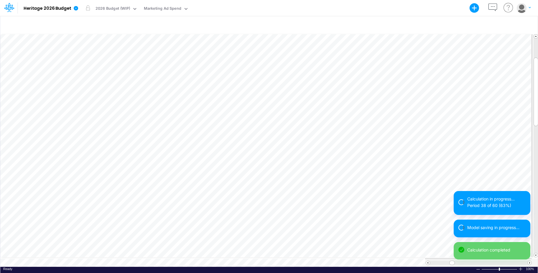
scroll to position [3, 0]
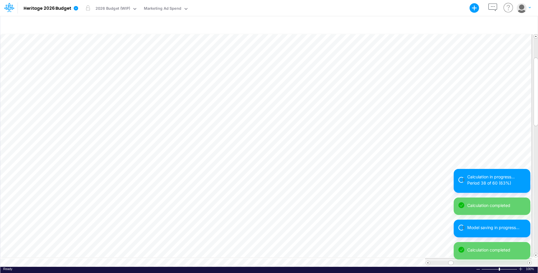
scroll to position [3, 0]
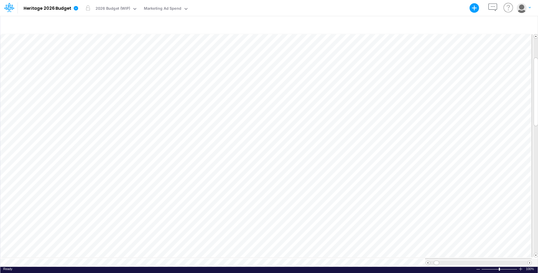
scroll to position [3, 0]
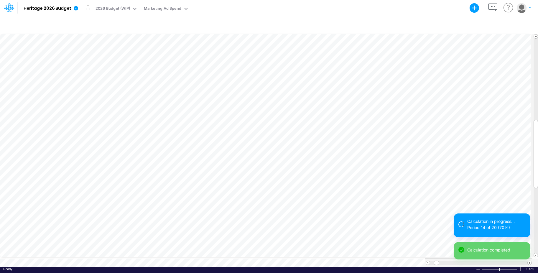
scroll to position [3, 0]
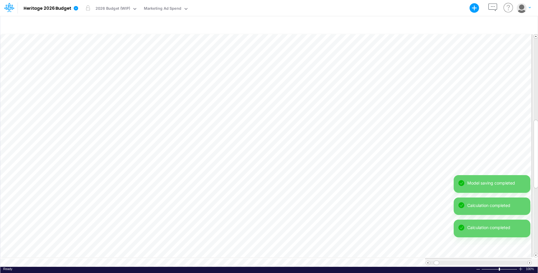
scroll to position [3, 0]
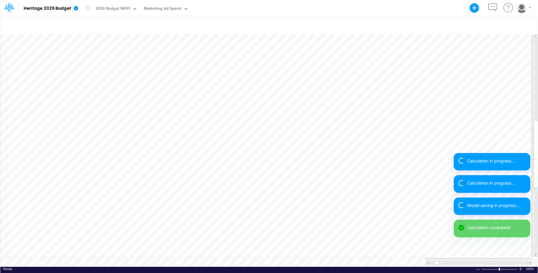
scroll to position [3, 0]
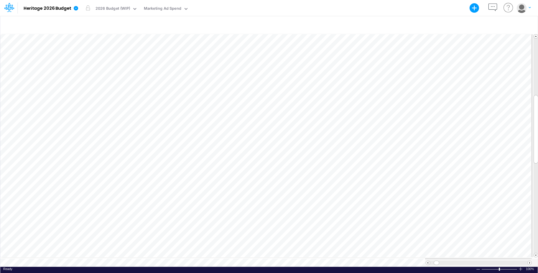
scroll to position [3, 0]
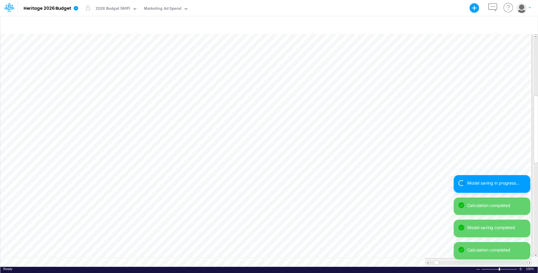
scroll to position [3, 0]
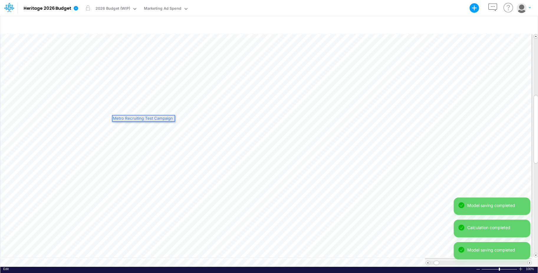
click at [149, 116] on div "Metro Recruiting Test Campaign" at bounding box center [144, 119] width 62 height 6
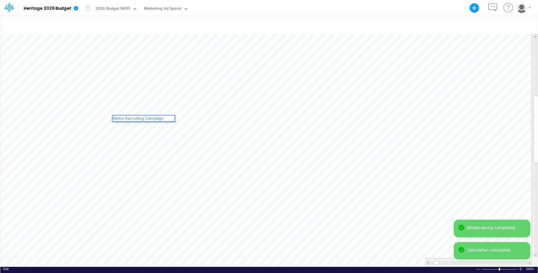
click at [149, 116] on div "Metro Recruiting Campaign" at bounding box center [144, 119] width 62 height 6
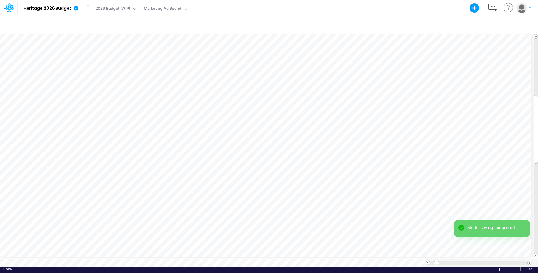
scroll to position [3, 0]
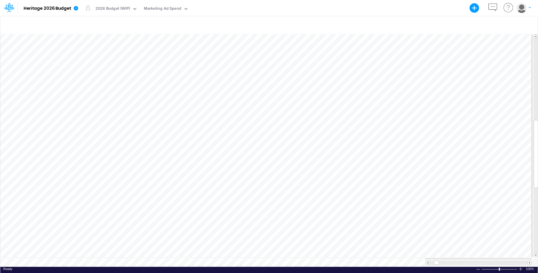
scroll to position [3, 0]
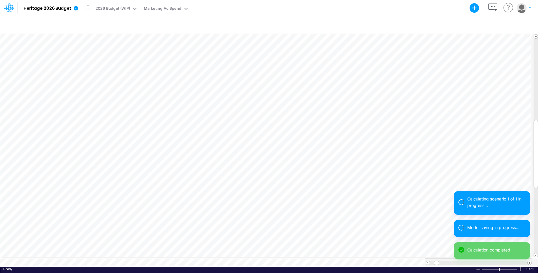
scroll to position [3, 0]
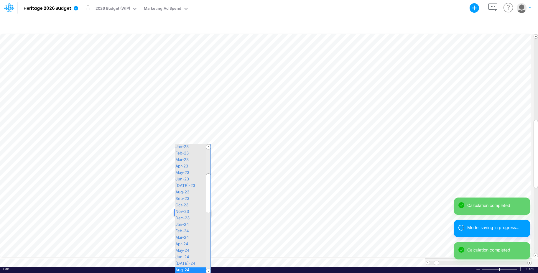
click at [205, 212] on div "Paste Cut Copy AutoFill Aug-24 Jan-22 Feb-22 Mar-22 Apr-22 May-22 Jun-22 Jul-22…" at bounding box center [268, 150] width 537 height 234
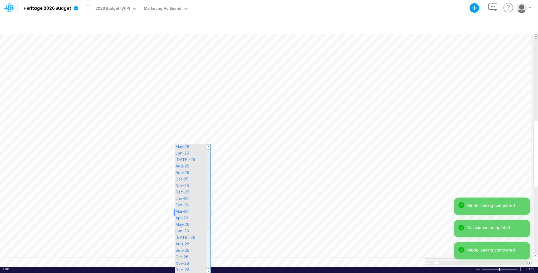
drag, startPoint x: 209, startPoint y: 204, endPoint x: 211, endPoint y: 271, distance: 67.9
click at [211, 271] on div "+ - Created with Highcharts 10.3.2 Insert new Paste Cut Copy AutoFill Aug-24 Ja…" at bounding box center [269, 144] width 538 height 257
click at [187, 197] on span "Jan-26" at bounding box center [184, 198] width 19 height 5
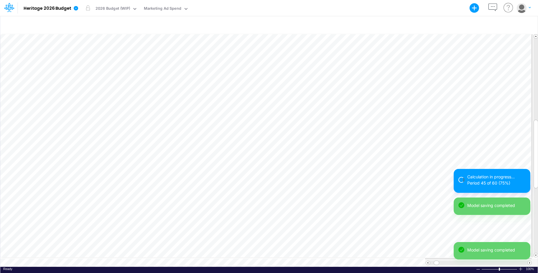
scroll to position [3, 0]
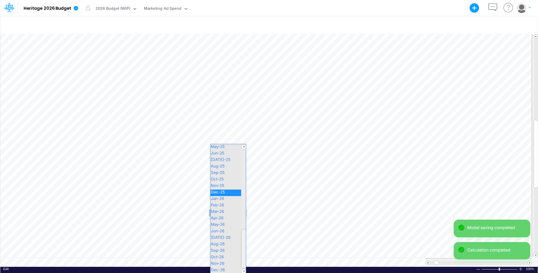
drag, startPoint x: 243, startPoint y: 234, endPoint x: 243, endPoint y: 267, distance: 32.4
click at [243, 267] on div at bounding box center [243, 249] width 5 height 40
click at [222, 269] on span "Dec-26" at bounding box center [220, 269] width 20 height 5
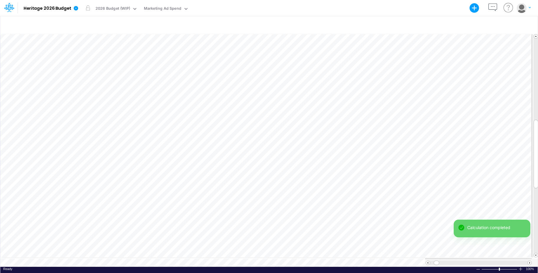
scroll to position [3, 0]
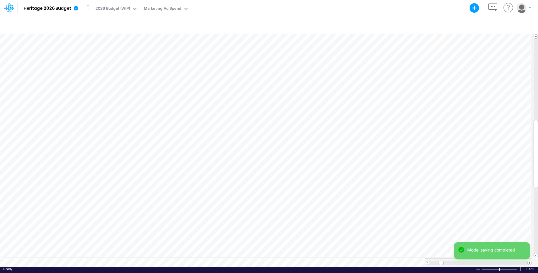
scroll to position [3, 0]
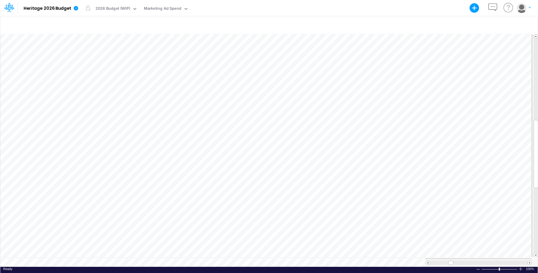
scroll to position [3, 0]
drag, startPoint x: 167, startPoint y: 128, endPoint x: 126, endPoint y: 128, distance: 41.0
click at [126, 128] on div "OPC - Castle Hills/local ads" at bounding box center [144, 132] width 62 height 10
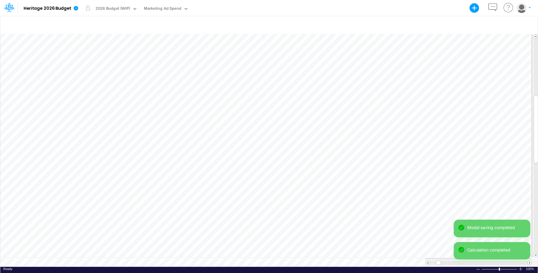
scroll to position [3, 0]
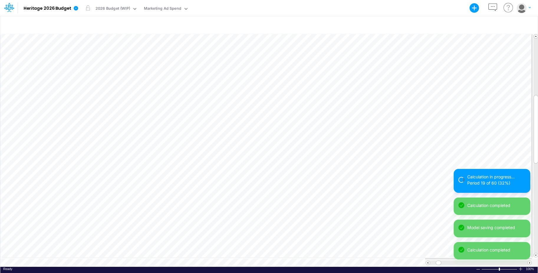
scroll to position [3, 0]
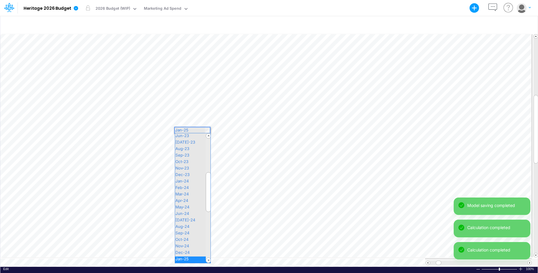
click at [206, 130] on div "Paste Cut Copy AutoFill $13,500 Jan-25 Jan-22 Feb-22 Mar-22 Apr-22 May-22 Jun-2…" at bounding box center [268, 150] width 537 height 234
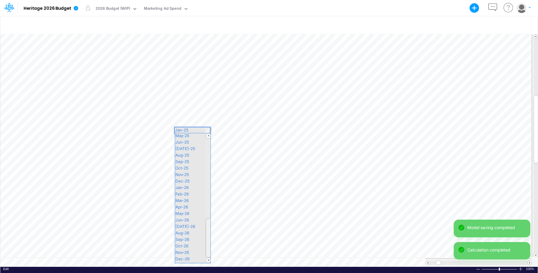
click at [215, 248] on div "Paste Cut Copy AutoFill $13,500 Jan-25 Jan-22 Feb-22 Mar-22 Apr-22 May-22 Jun-2…" at bounding box center [268, 150] width 537 height 234
click at [195, 201] on div "Mar-26" at bounding box center [192, 201] width 35 height 6
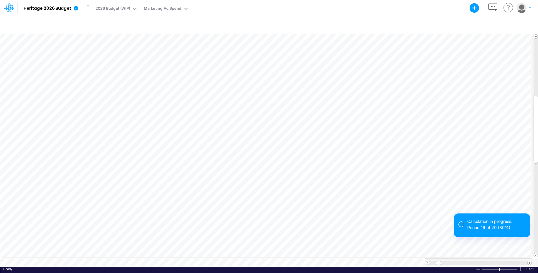
scroll to position [3, 0]
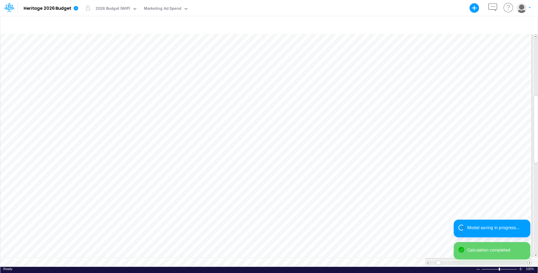
click at [242, 130] on div "Paste Cut Copy AutoFill $13,500 Dec-25 Jan-22 Feb-22 Mar-22 Apr-22 May-22 Jun-2…" at bounding box center [268, 150] width 537 height 234
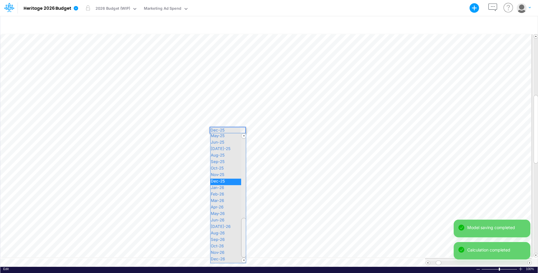
drag, startPoint x: 243, startPoint y: 214, endPoint x: 234, endPoint y: 254, distance: 41.1
click at [245, 254] on div at bounding box center [243, 238] width 5 height 40
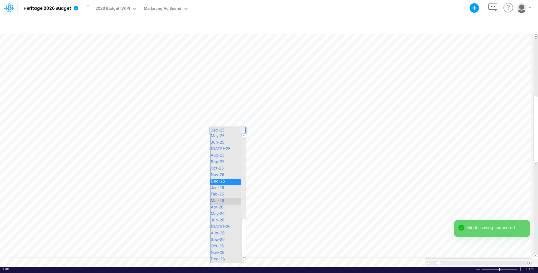
click at [215, 202] on div "Mar-26" at bounding box center [227, 201] width 35 height 6
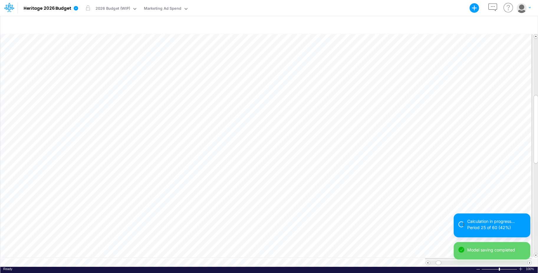
scroll to position [3, 0]
click at [208, 135] on div "Paste Cut Copy AutoFill $13,500 Jan-22 Jan-22 Feb-22 Mar-22 Apr-22 May-22 Jun-2…" at bounding box center [268, 150] width 537 height 234
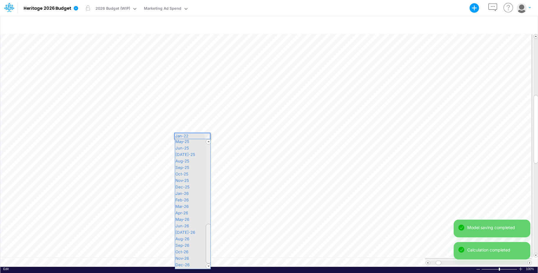
drag, startPoint x: 208, startPoint y: 156, endPoint x: 205, endPoint y: 274, distance: 117.4
click at [205, 273] on html "Model Heritage 2026 Budget Export Excel Scenario 2026 Budget (WIP) View Marketi…" at bounding box center [269, 136] width 538 height 273
click at [185, 226] on span "Jun-26" at bounding box center [184, 225] width 19 height 5
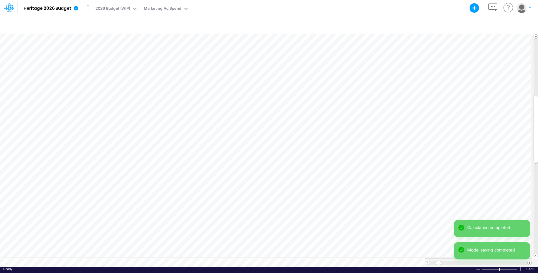
scroll to position [3, 0]
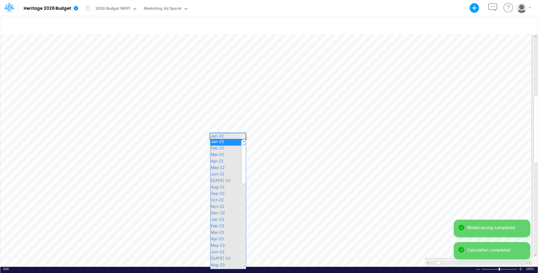
click at [241, 135] on div "Paste Cut Copy AutoFill $13,500 Jan-22 Jan-22 Feb-22 Mar-22 Apr-22 May-22 Jun-2…" at bounding box center [268, 150] width 537 height 234
drag, startPoint x: 244, startPoint y: 153, endPoint x: 241, endPoint y: 266, distance: 113.2
click at [241, 266] on div at bounding box center [243, 204] width 5 height 130
click at [220, 226] on span "Jun-26" at bounding box center [219, 225] width 19 height 5
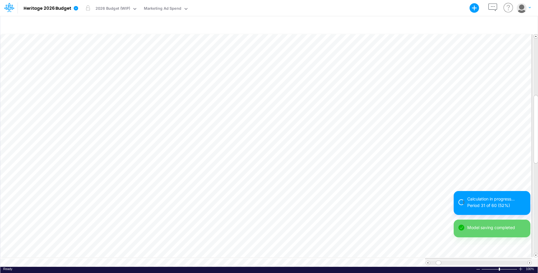
scroll to position [3, 0]
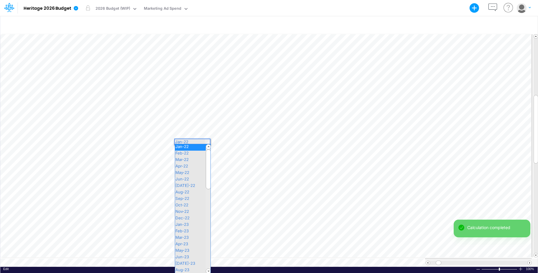
click at [207, 140] on div "Paste Cut Copy AutoFill $13,500 Jan-22 Jan-22 Feb-22 Mar-22 Apr-22 May-22 Jun-2…" at bounding box center [268, 150] width 537 height 234
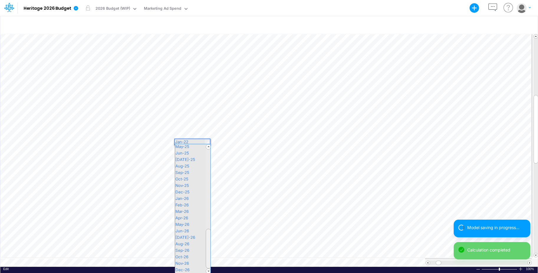
drag, startPoint x: 208, startPoint y: 157, endPoint x: 213, endPoint y: 269, distance: 112.4
click at [213, 267] on div "Paste Cut Copy AutoFill $13,500 Jan-22 Jan-22 Feb-22 Mar-22 Apr-22 May-22 Jun-2…" at bounding box center [268, 150] width 537 height 234
click at [188, 249] on span "Sep-26" at bounding box center [184, 250] width 19 height 5
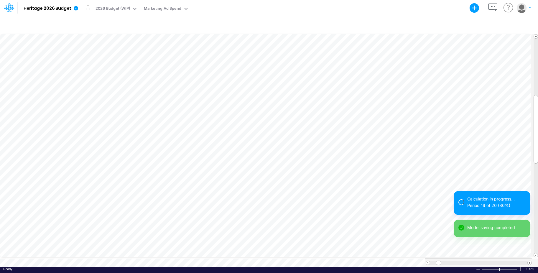
scroll to position [3, 0]
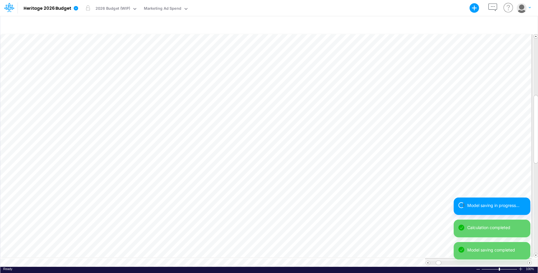
click at [242, 141] on div "Paste Cut Copy AutoFill $13,500 Jan-22 Jan-22 Feb-22 Mar-22 Apr-22 May-22 Jun-2…" at bounding box center [268, 150] width 537 height 234
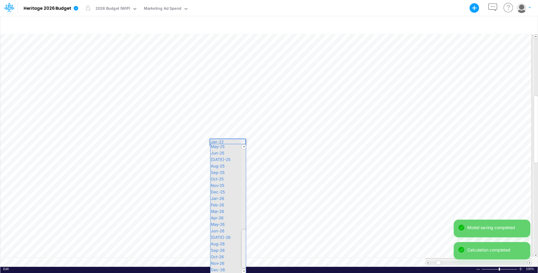
drag, startPoint x: 243, startPoint y: 160, endPoint x: 234, endPoint y: 274, distance: 115.1
click at [234, 273] on html "Model Heritage 2026 Budget Export Excel Scenario 2026 Budget (WIP) View Marketi…" at bounding box center [269, 136] width 538 height 273
click at [220, 251] on span "Sep-26" at bounding box center [219, 250] width 19 height 5
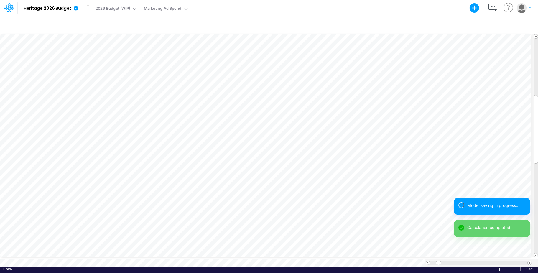
scroll to position [3, 0]
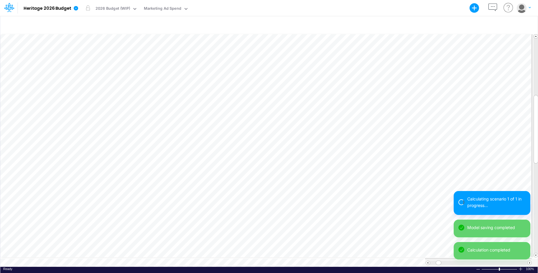
scroll to position [3, 0]
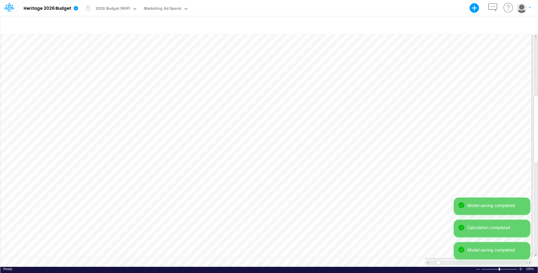
scroll to position [3, 0]
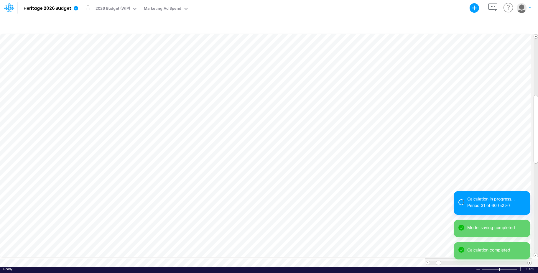
scroll to position [3, 0]
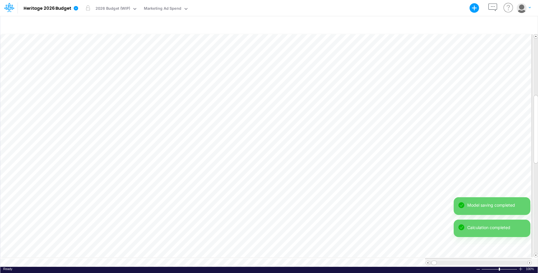
scroll to position [3, 0]
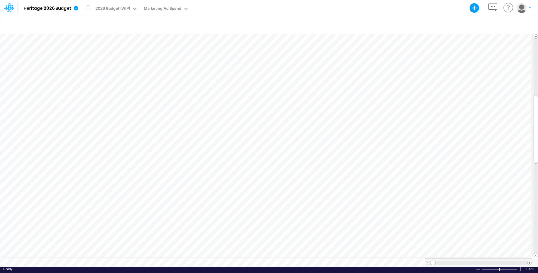
scroll to position [3, 0]
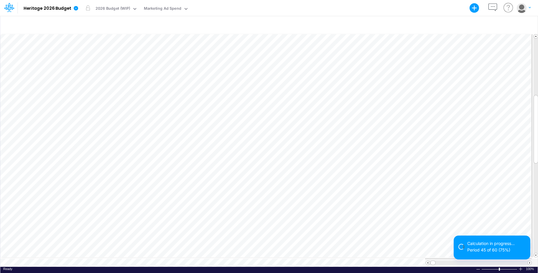
scroll to position [3, 0]
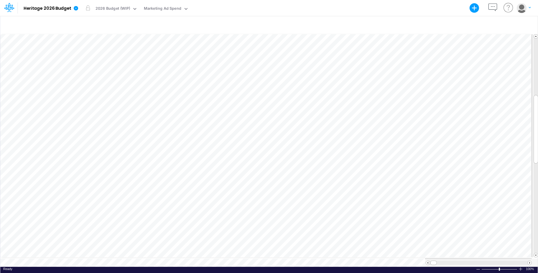
scroll to position [3, 0]
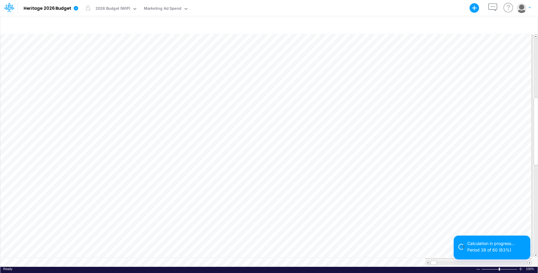
scroll to position [3, 0]
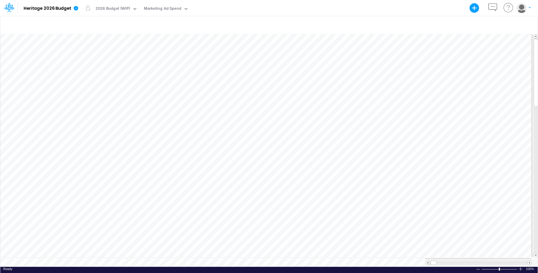
scroll to position [3, 0]
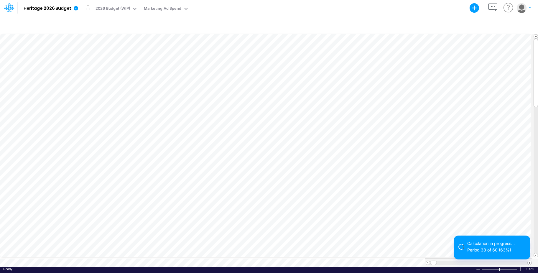
scroll to position [3, 0]
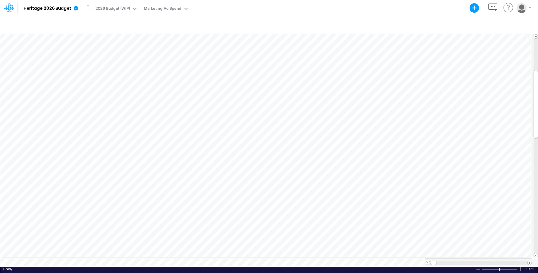
scroll to position [3, 0]
click at [207, 124] on div "Paste Cut Copy AutoFill $13,500 36" at bounding box center [268, 150] width 537 height 234
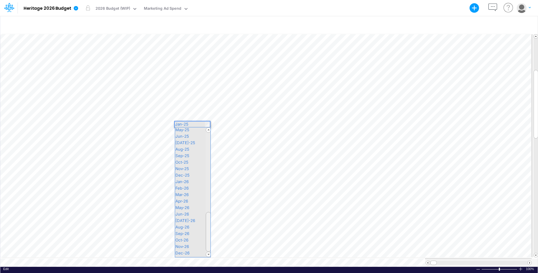
drag, startPoint x: 209, startPoint y: 185, endPoint x: 209, endPoint y: 231, distance: 46.0
click at [210, 231] on div "Jan-22 Feb-22 Mar-22 Apr-22 May-22 Jun-22 [DATE]-22 Aug-22 Sep-22 Oct-22 Nov-22…" at bounding box center [193, 192] width 36 height 130
click at [190, 180] on span "Jan-26" at bounding box center [184, 181] width 19 height 5
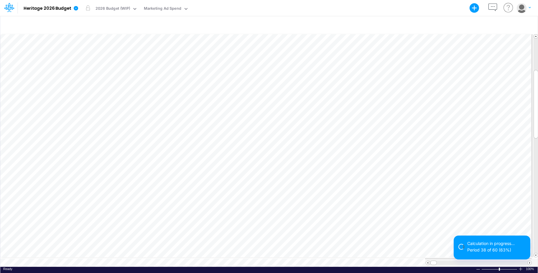
scroll to position [3, 0]
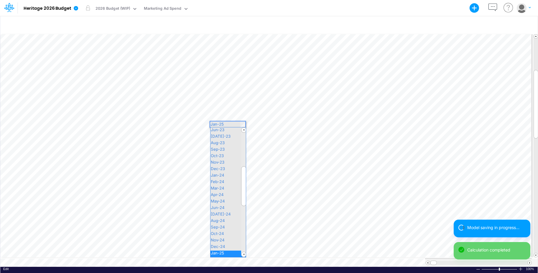
click at [242, 124] on div "Paste Cut Copy AutoFill $13,500 Jan-25 Jan-22 Feb-22 Mar-22 Apr-22 May-22 Jun-2…" at bounding box center [268, 150] width 537 height 234
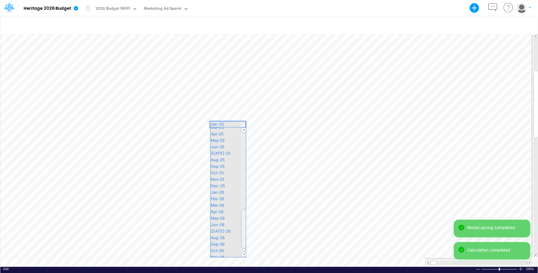
click at [249, 224] on div "Paste Cut Copy AutoFill $13,500 Jan-25 Jan-22 Feb-22 Mar-22 Apr-22 May-22 Jun-2…" at bounding box center [268, 150] width 537 height 234
click at [230, 179] on div "Jan-26" at bounding box center [227, 182] width 35 height 6
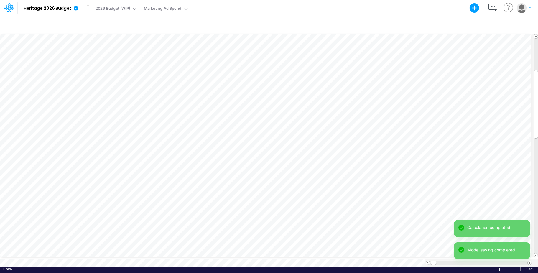
scroll to position [3, 0]
click at [208, 147] on div "Paste Cut Copy AutoFill $13,500 Jan-25 Jan-22 Feb-22 Mar-22 Apr-22 May-22 Jun-2…" at bounding box center [268, 150] width 537 height 234
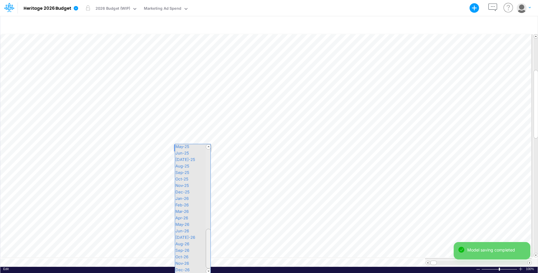
drag, startPoint x: 208, startPoint y: 189, endPoint x: 214, endPoint y: 265, distance: 76.0
click at [214, 265] on div "Paste Cut Copy AutoFill $13,500 Jan-25 Jan-22 Feb-22 Mar-22 Apr-22 May-22 Jun-2…" at bounding box center [268, 150] width 537 height 234
click at [184, 199] on span "Jan-26" at bounding box center [184, 198] width 19 height 5
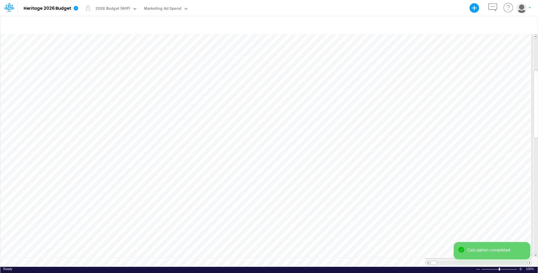
scroll to position [3, 0]
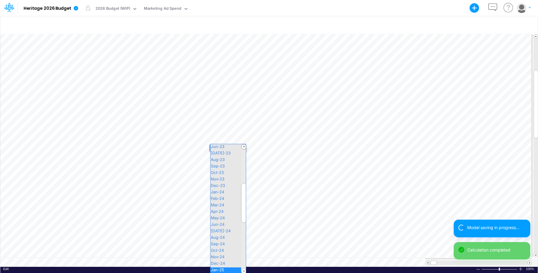
click at [241, 146] on div "Paste Cut Copy AutoFill $13,500 Jan-25 Jan-22 Feb-22 Mar-22 Apr-22 May-22 Jun-2…" at bounding box center [268, 150] width 537 height 234
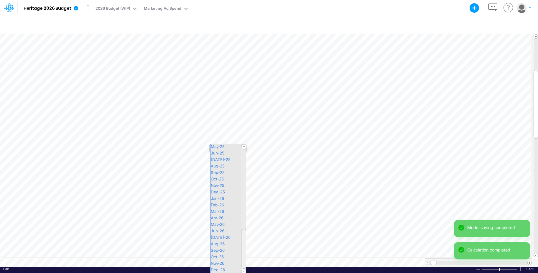
drag, startPoint x: 244, startPoint y: 189, endPoint x: 227, endPoint y: 266, distance: 78.7
click at [251, 273] on div "+ - Created with Highcharts 10.3.2 Insert new Paste Cut Copy AutoFill $13,500 J…" at bounding box center [269, 144] width 538 height 257
click at [220, 206] on span "Feb-26" at bounding box center [219, 205] width 19 height 5
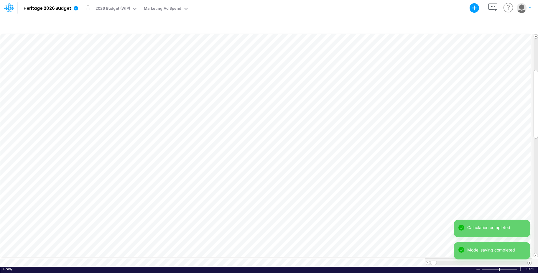
scroll to position [3, 0]
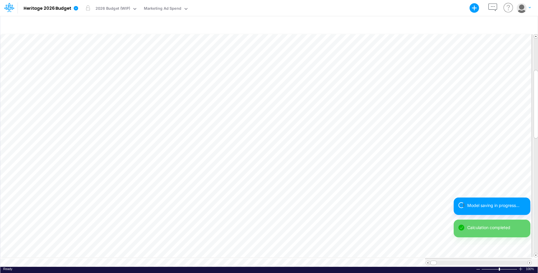
click at [206, 154] on div "Paste Cut Copy AutoFill $13,500 Feb-25 Jan-22 Feb-22 Mar-22 Apr-22 May-22 Jun-2…" at bounding box center [268, 150] width 537 height 234
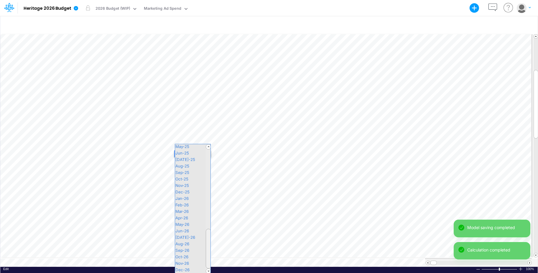
drag, startPoint x: 206, startPoint y: 198, endPoint x: 197, endPoint y: 262, distance: 65.0
click at [207, 267] on div at bounding box center [208, 249] width 5 height 40
click at [179, 208] on div "Feb-26" at bounding box center [192, 206] width 35 height 6
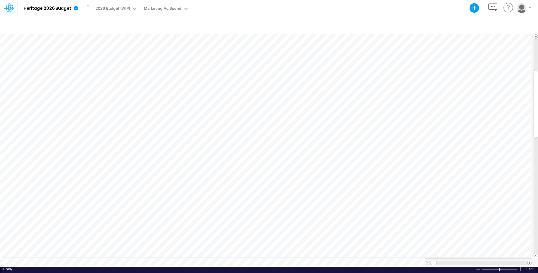
scroll to position [3, 0]
click at [243, 152] on div "Paste Cut Copy AutoFill $13,500 Jun-25 Jan-22 Feb-22 Mar-22 Apr-22 May-22 Jun-2…" at bounding box center [268, 150] width 537 height 234
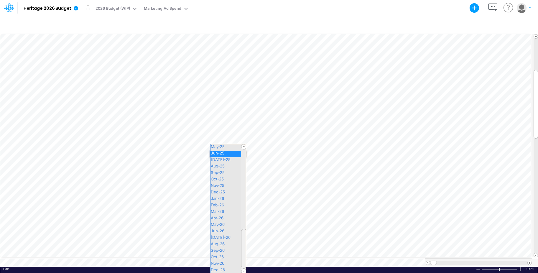
drag, startPoint x: 244, startPoint y: 197, endPoint x: 238, endPoint y: 252, distance: 54.9
click at [243, 251] on div at bounding box center [243, 249] width 5 height 40
click at [219, 214] on div "Mar-26" at bounding box center [227, 212] width 35 height 6
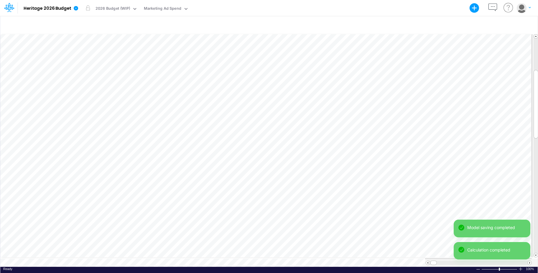
scroll to position [3, 0]
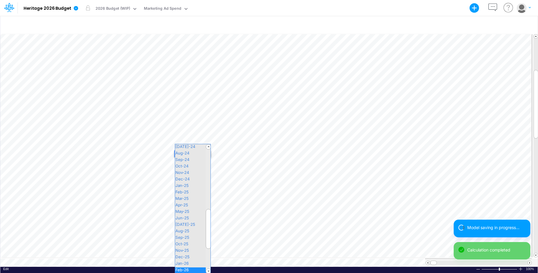
click at [206, 153] on div "Paste Cut Copy AutoFill $13,500 Feb-26 Jan-22 Feb-22 Mar-22 Apr-22 May-22 Jun-2…" at bounding box center [268, 150] width 537 height 234
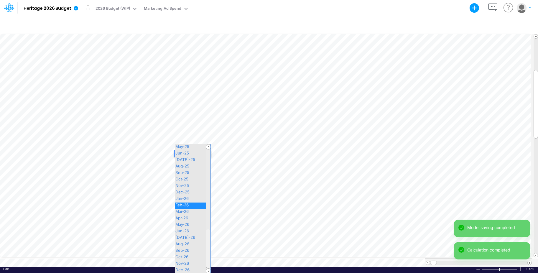
drag, startPoint x: 209, startPoint y: 220, endPoint x: 200, endPoint y: 256, distance: 36.9
click at [207, 266] on div at bounding box center [208, 249] width 5 height 40
click at [185, 211] on span "Mar-26" at bounding box center [184, 211] width 19 height 5
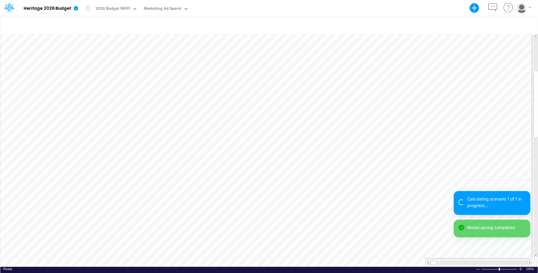
scroll to position [3, 0]
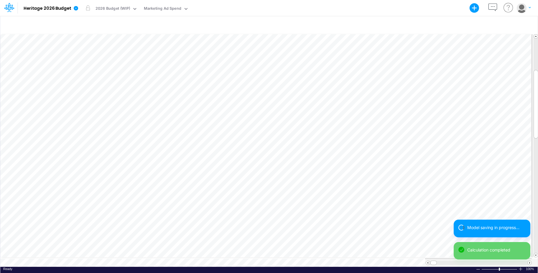
scroll to position [3, 0]
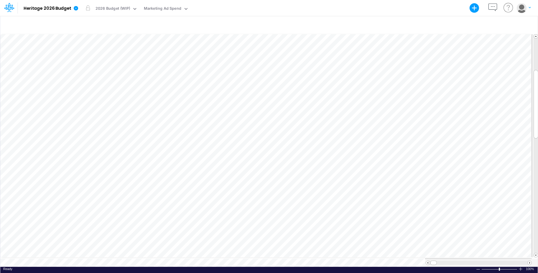
scroll to position [3, 0]
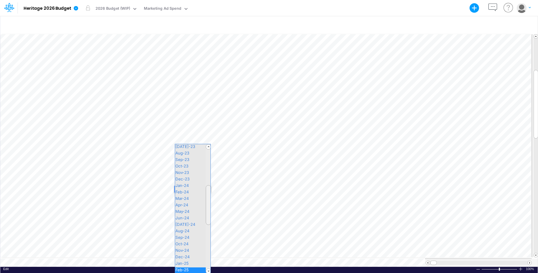
click at [206, 189] on div "Paste Cut Copy AutoFill $13,500 Feb-25 Jan-22 Feb-22 Mar-22 Apr-22 May-22 Jun-2…" at bounding box center [268, 150] width 537 height 234
drag, startPoint x: 210, startPoint y: 197, endPoint x: 194, endPoint y: 257, distance: 61.9
click at [207, 260] on div at bounding box center [208, 249] width 5 height 40
click at [191, 199] on span "Jan-26" at bounding box center [184, 198] width 19 height 5
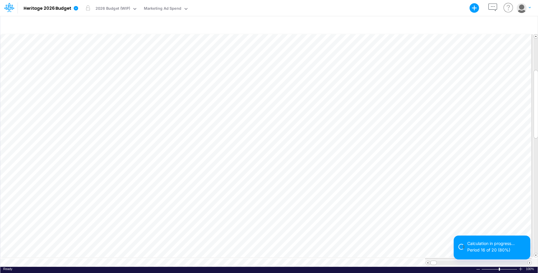
scroll to position [3, 0]
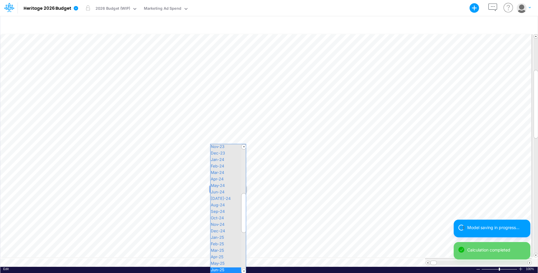
click at [242, 189] on div "Paste Cut Copy AutoFill $13,500 Jun-25 Jan-22 Feb-22 Mar-22 Apr-22 May-22 Jun-2…" at bounding box center [268, 150] width 537 height 234
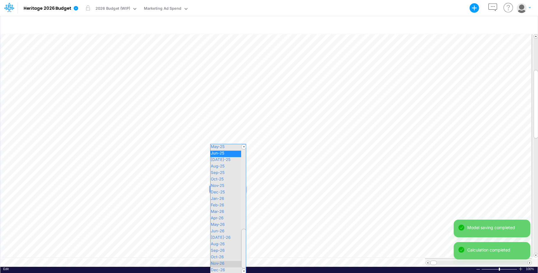
drag, startPoint x: 243, startPoint y: 201, endPoint x: 239, endPoint y: 266, distance: 64.7
click at [239, 265] on div "Jan-22 Feb-22 Mar-22 Apr-22 May-22 Jun-22 [DATE]-22 Aug-22 Sep-22 Oct-22 Nov-22…" at bounding box center [227, 209] width 35 height 130
click at [236, 269] on div "Dec-26" at bounding box center [227, 270] width 35 height 6
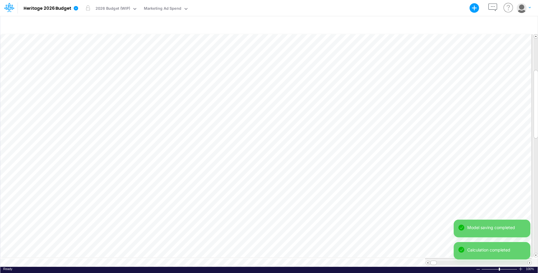
scroll to position [3, 0]
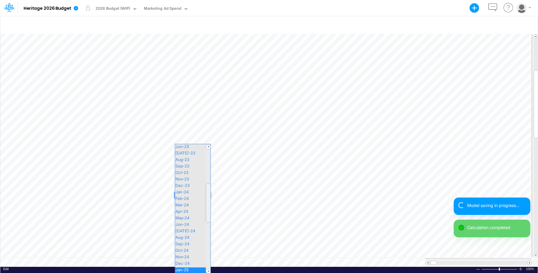
click at [207, 195] on div "Paste Cut Copy AutoFill $13,500 Jan-25 Jan-22 Feb-22 Mar-22 Apr-22 May-22 Jun-2…" at bounding box center [268, 150] width 537 height 234
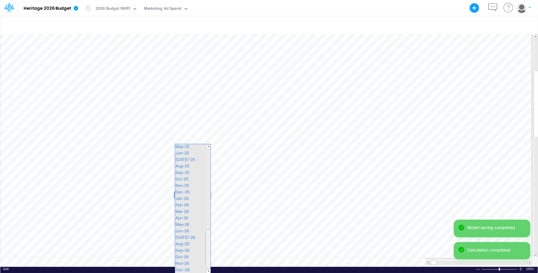
drag, startPoint x: 233, startPoint y: 264, endPoint x: 198, endPoint y: 242, distance: 41.7
click at [207, 254] on div at bounding box center [208, 249] width 5 height 40
click at [194, 199] on span "Jan-26" at bounding box center [184, 198] width 19 height 5
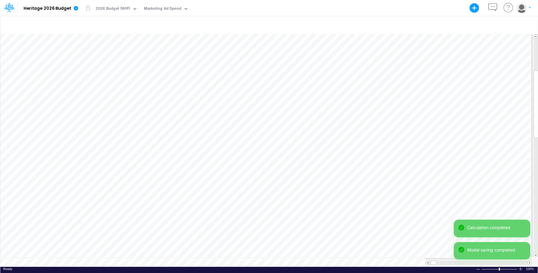
scroll to position [3, 0]
click at [241, 194] on div "Paste Cut Copy AutoFill $13,500 Dec-25 Jan-22 Feb-22 Mar-22 Apr-22 May-22 Jun-2…" at bounding box center [268, 150] width 537 height 234
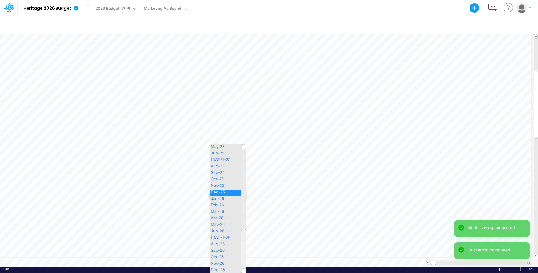
click at [251, 261] on div "Paste Cut Copy AutoFill $13,500 Dec-25 Jan-22 Feb-22 Mar-22 Apr-22 May-22 Jun-2…" at bounding box center [268, 150] width 537 height 234
click at [227, 268] on span "Dec-26" at bounding box center [220, 269] width 20 height 5
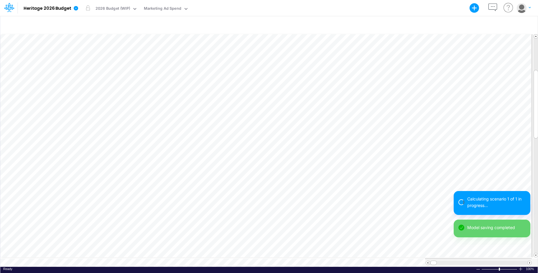
scroll to position [3, 0]
